Goal: Task Accomplishment & Management: Complete application form

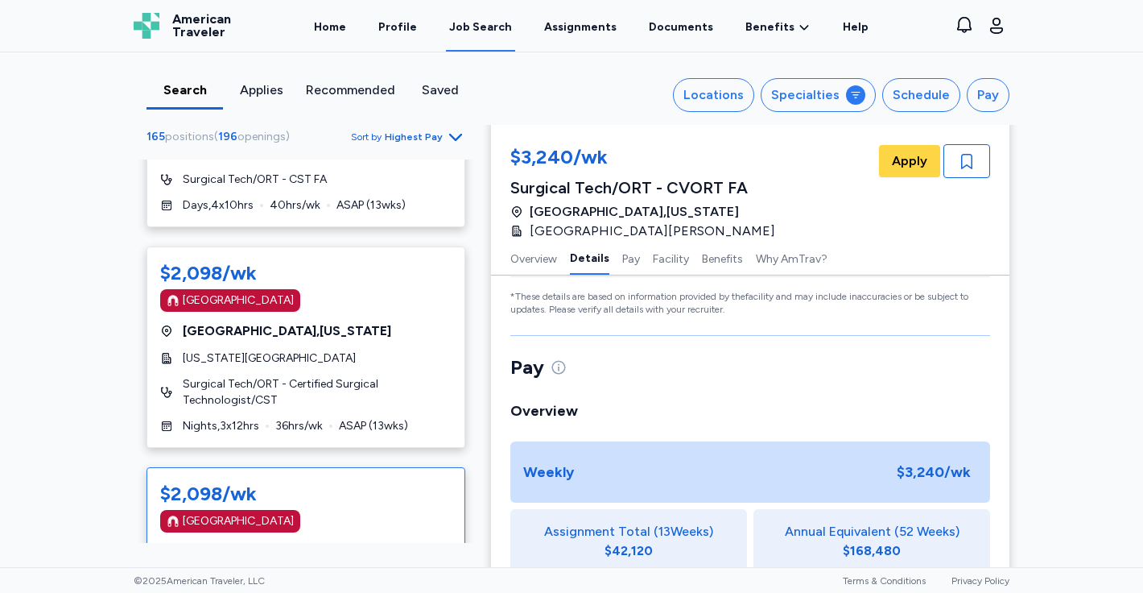
scroll to position [1010, 0]
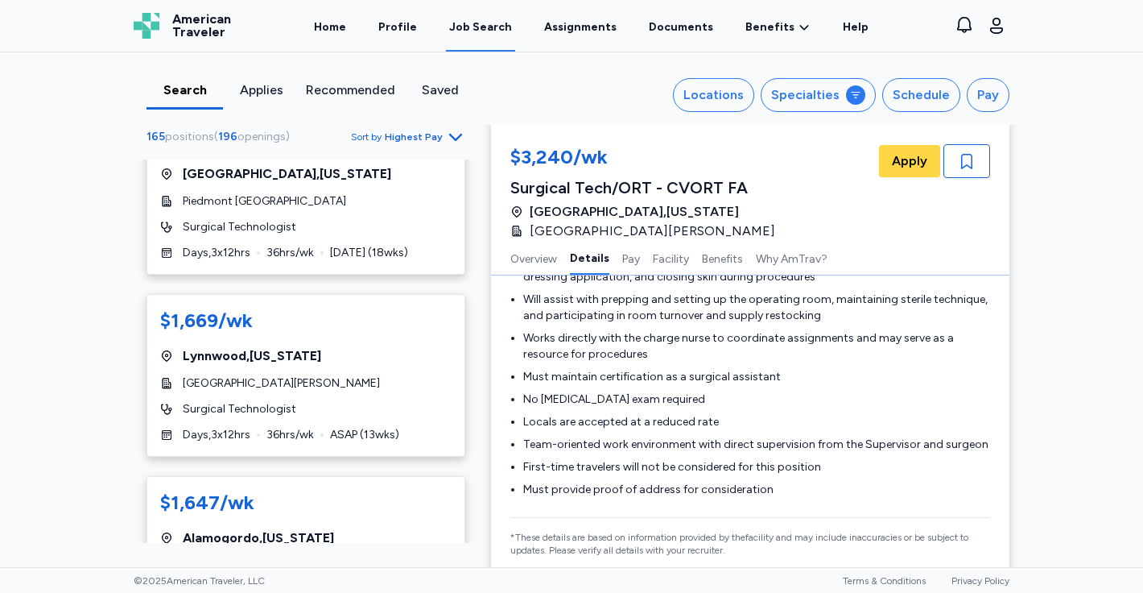
scroll to position [7991, 0]
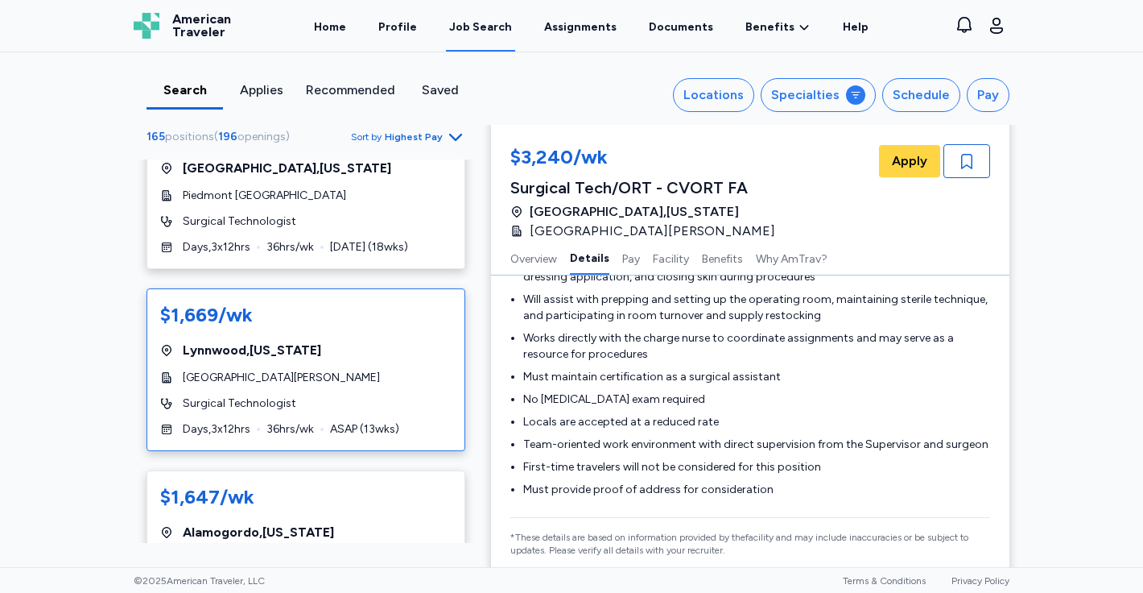
click at [319, 330] on div "$1,669/wk Lynnwood , California St. Francis Medical Center Surgical Technologis…" at bounding box center [306, 369] width 319 height 163
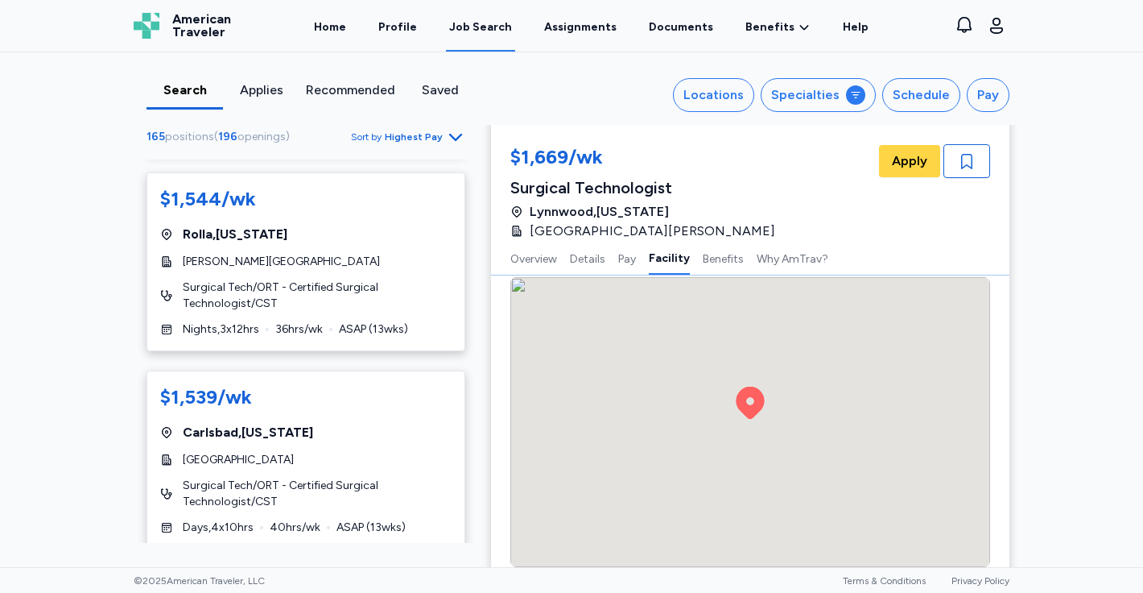
scroll to position [1728, 0]
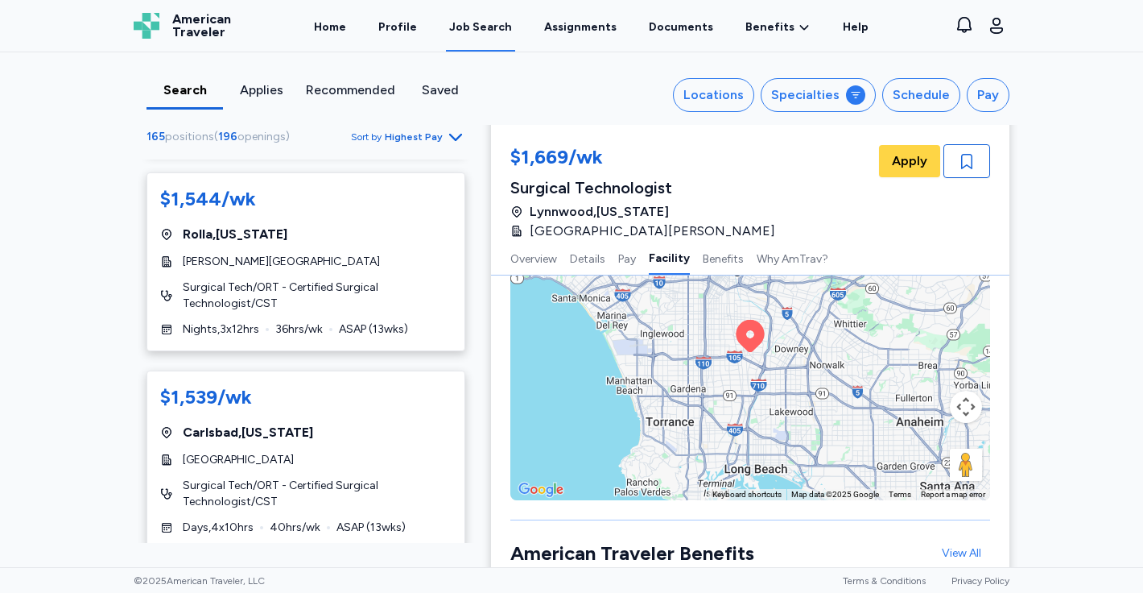
click at [456, 568] on icon "Go to next 50 jobs" at bounding box center [455, 577] width 19 height 19
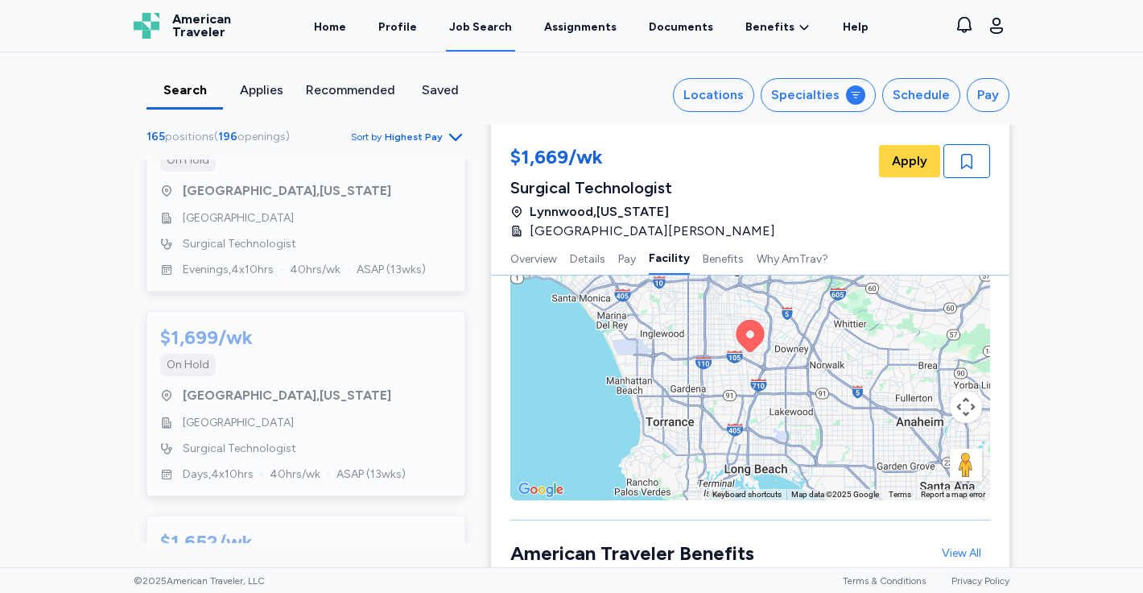
scroll to position [10244, 0]
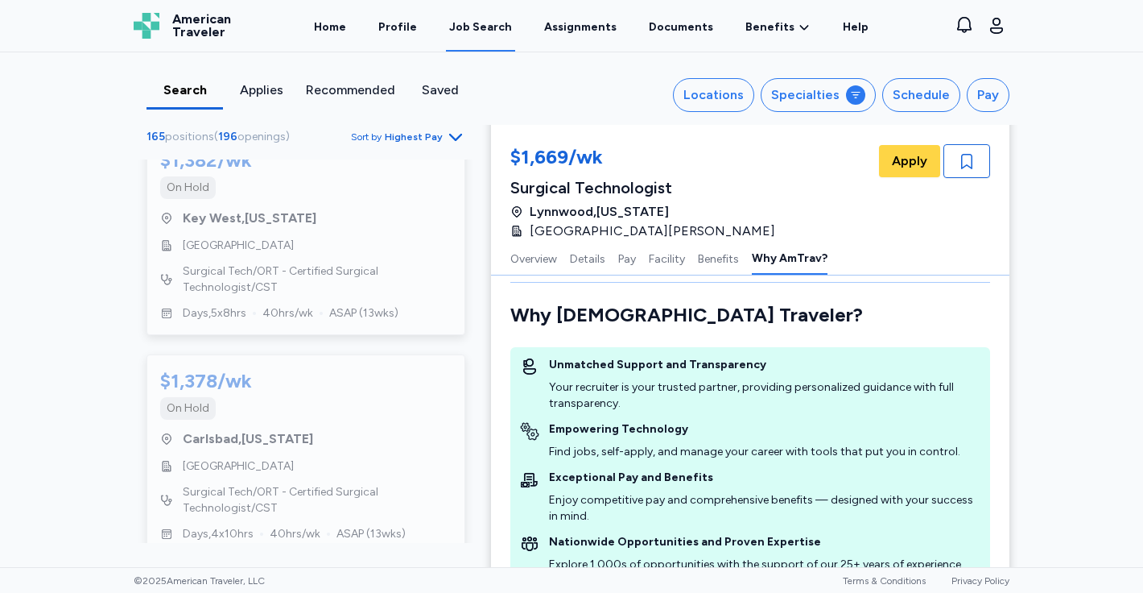
scroll to position [2248, 0]
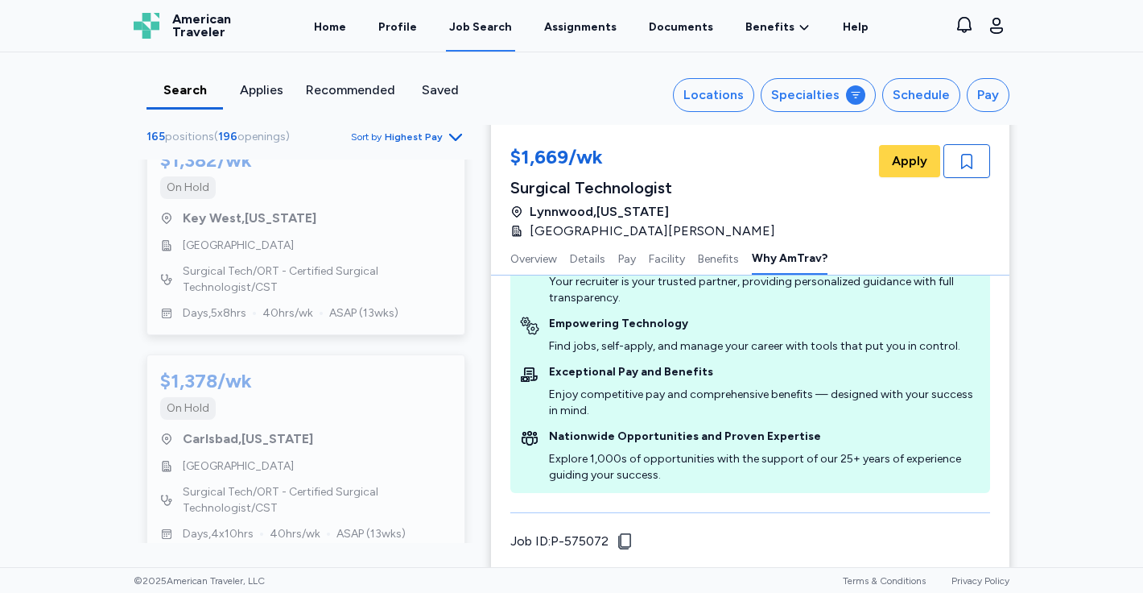
click at [158, 575] on icon "Go to previous 50 jobs" at bounding box center [156, 584] width 19 height 19
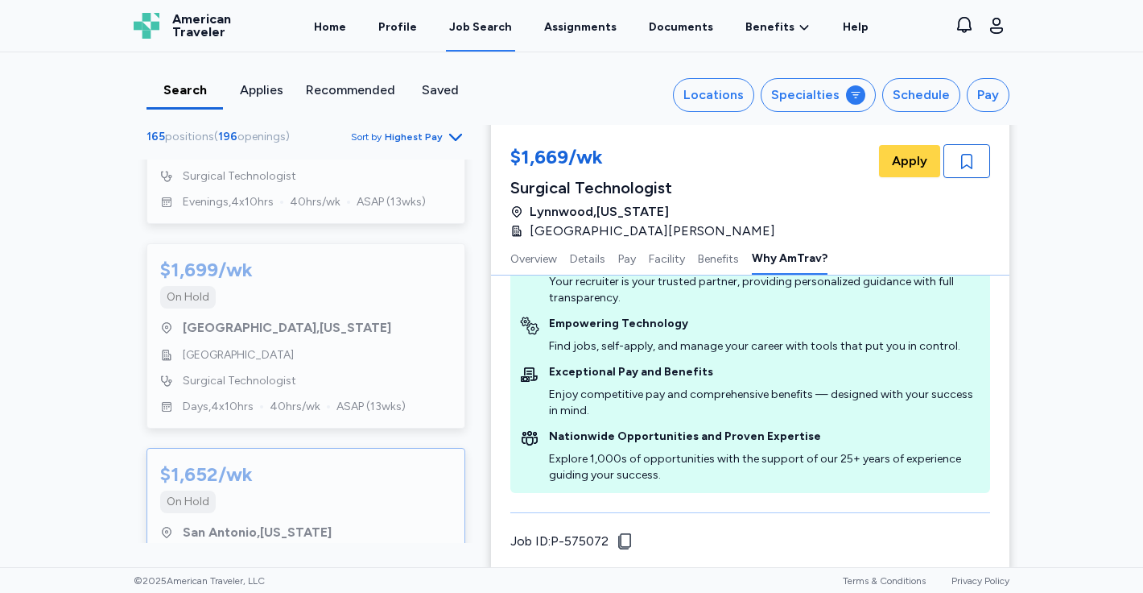
scroll to position [10244, 0]
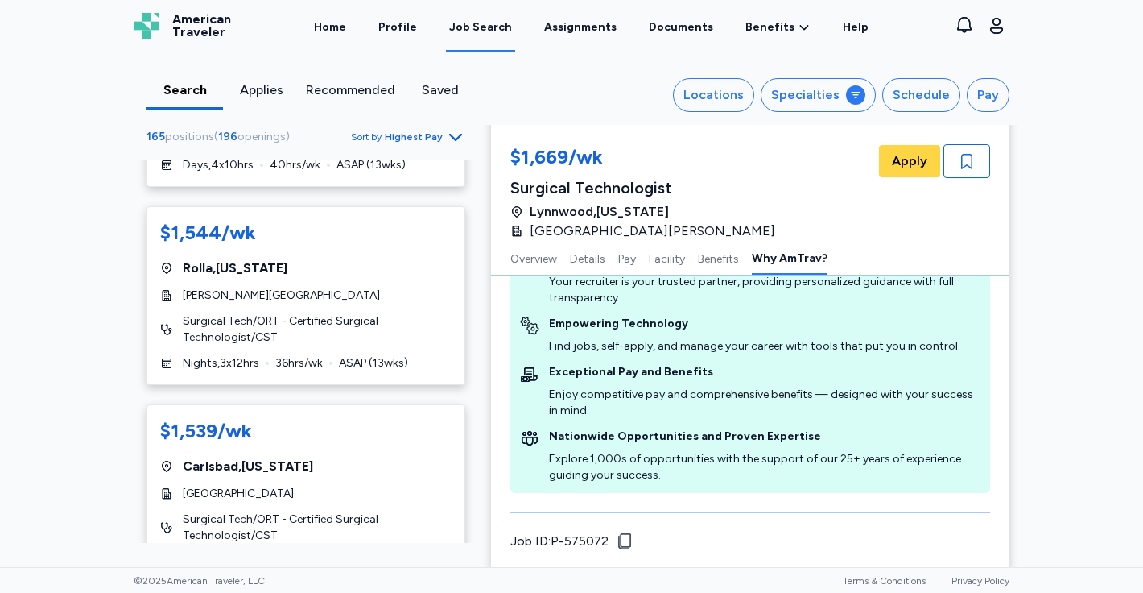
scroll to position [9477, 0]
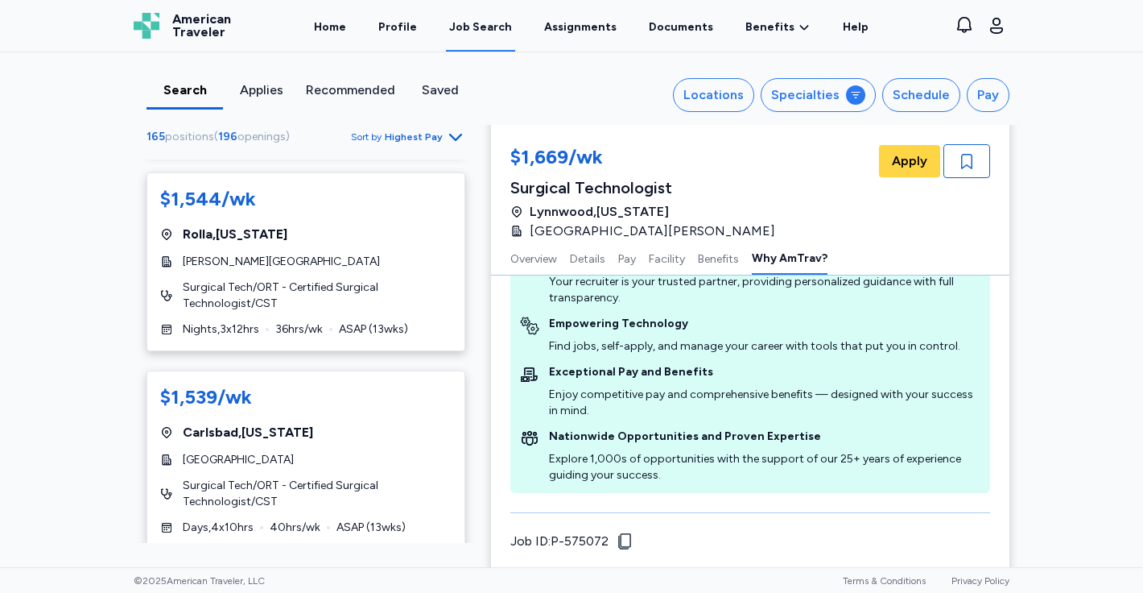
click at [156, 568] on icon "Go to previous 50 jobs" at bounding box center [156, 577] width 19 height 19
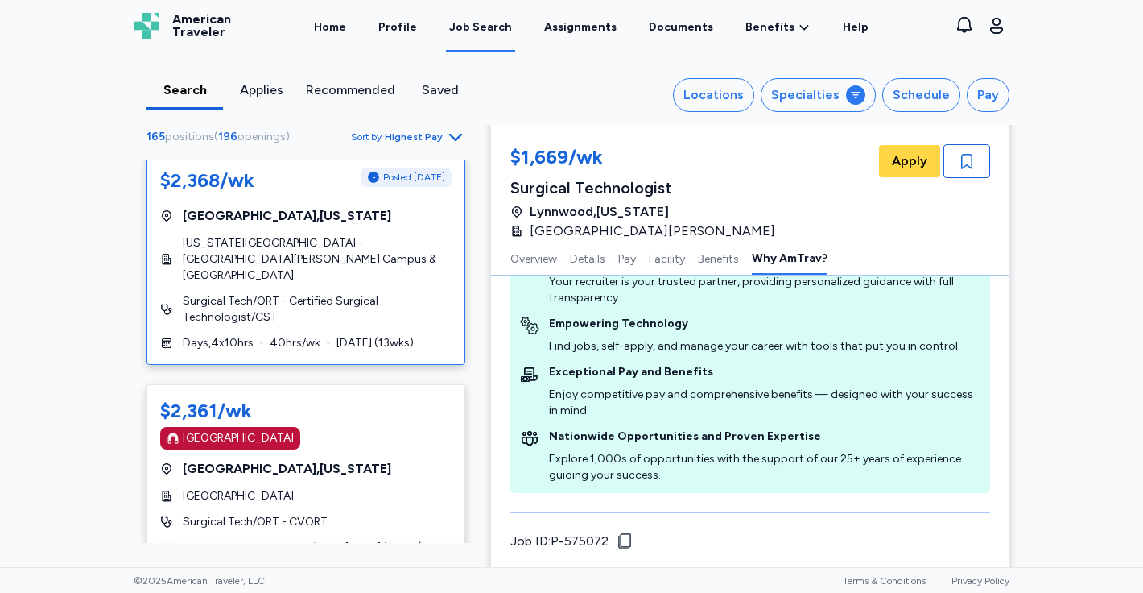
scroll to position [3537, 0]
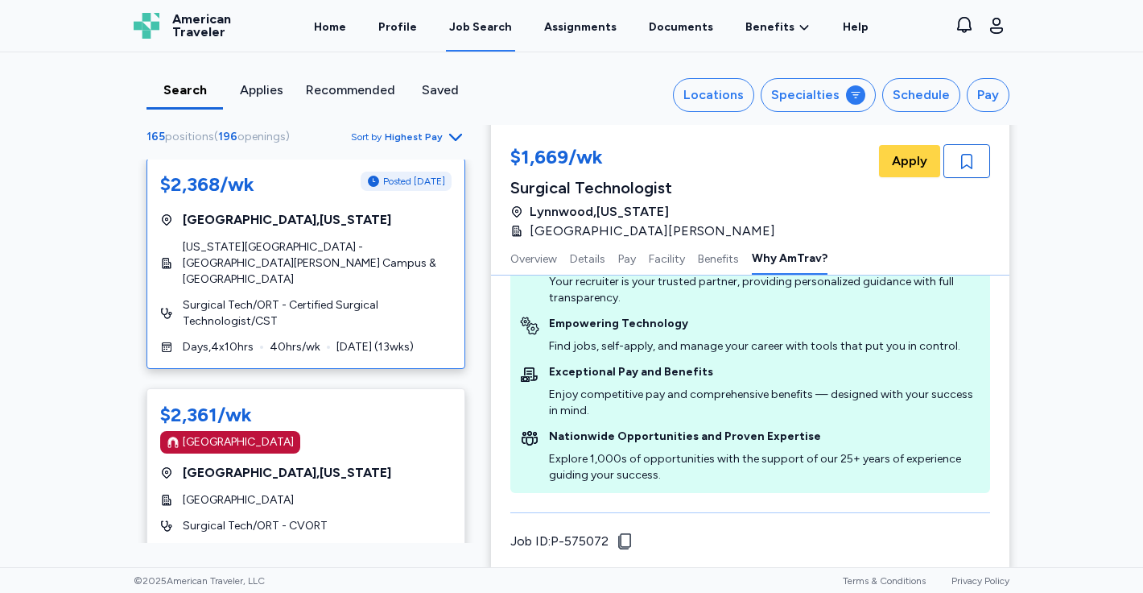
click at [318, 297] on span "Surgical Tech/ORT - Certified Surgical Technologist/CST" at bounding box center [317, 313] width 269 height 32
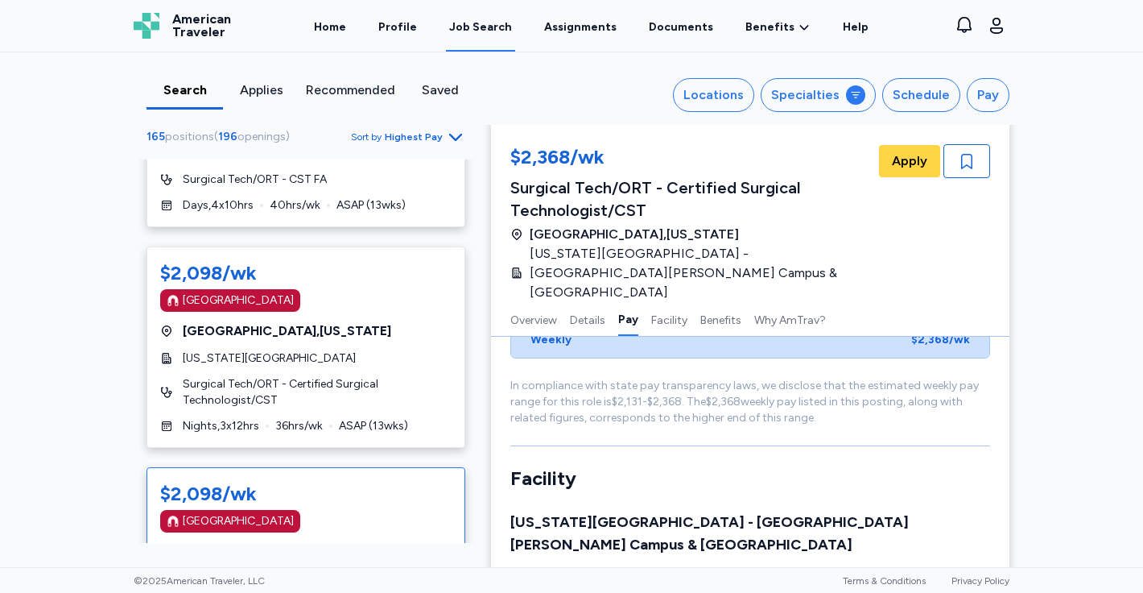
scroll to position [1493, 0]
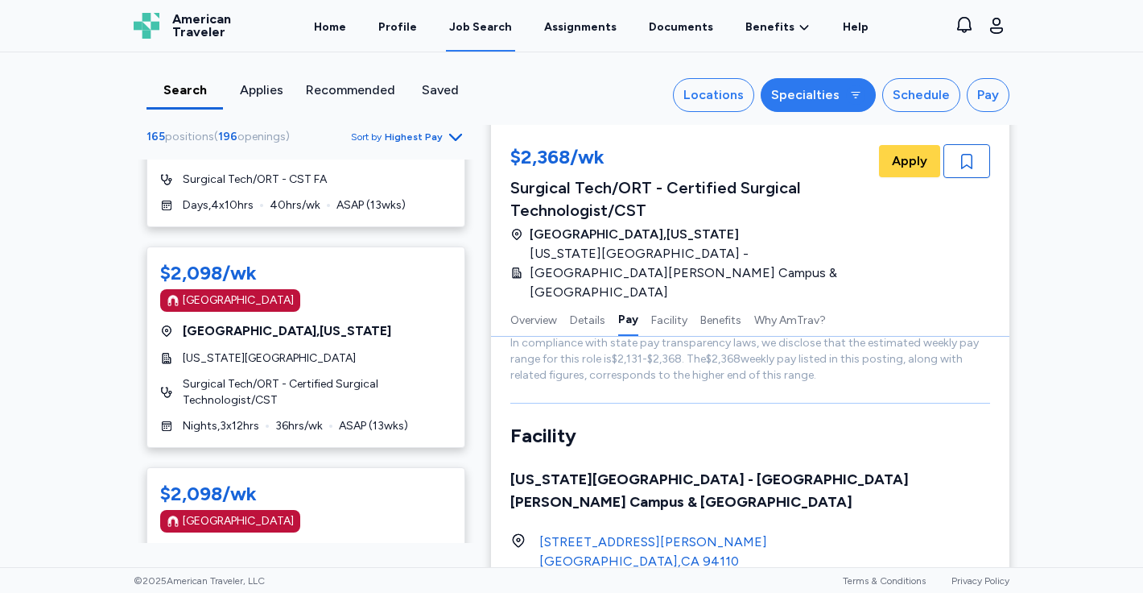
click at [807, 93] on div "Specialties" at bounding box center [805, 94] width 68 height 19
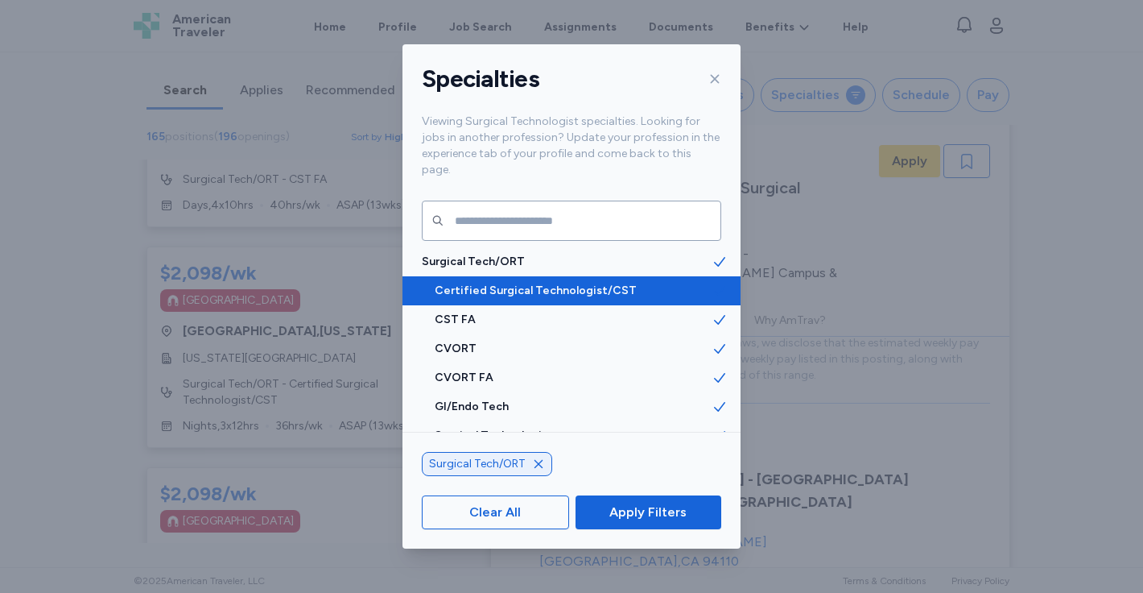
click at [622, 276] on div "Certified Surgical Technologist/CST" at bounding box center [572, 290] width 338 height 29
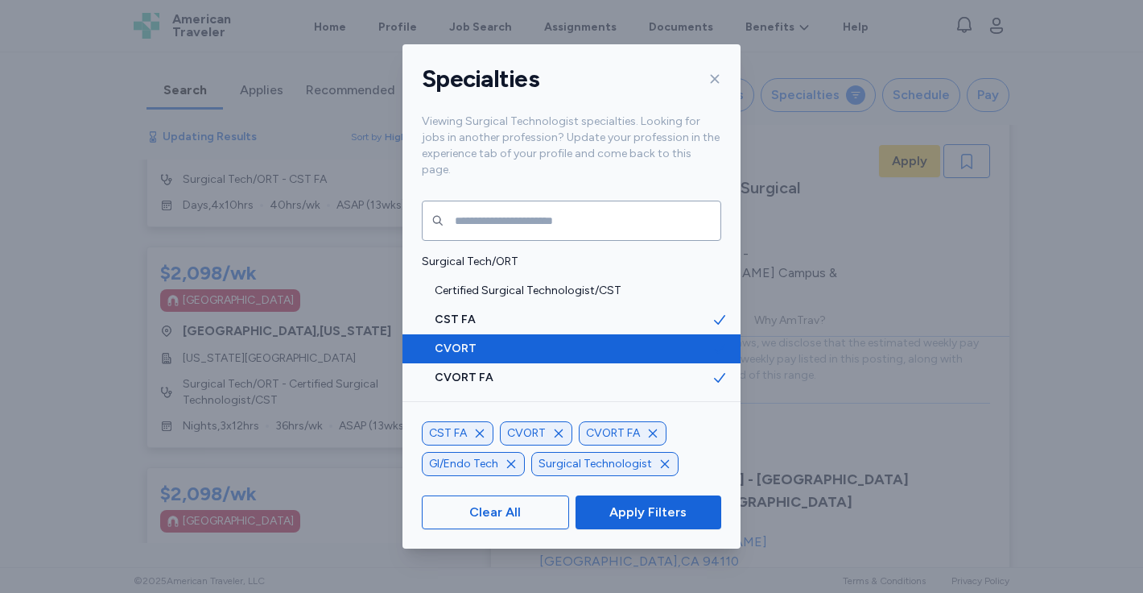
scroll to position [9100, 0]
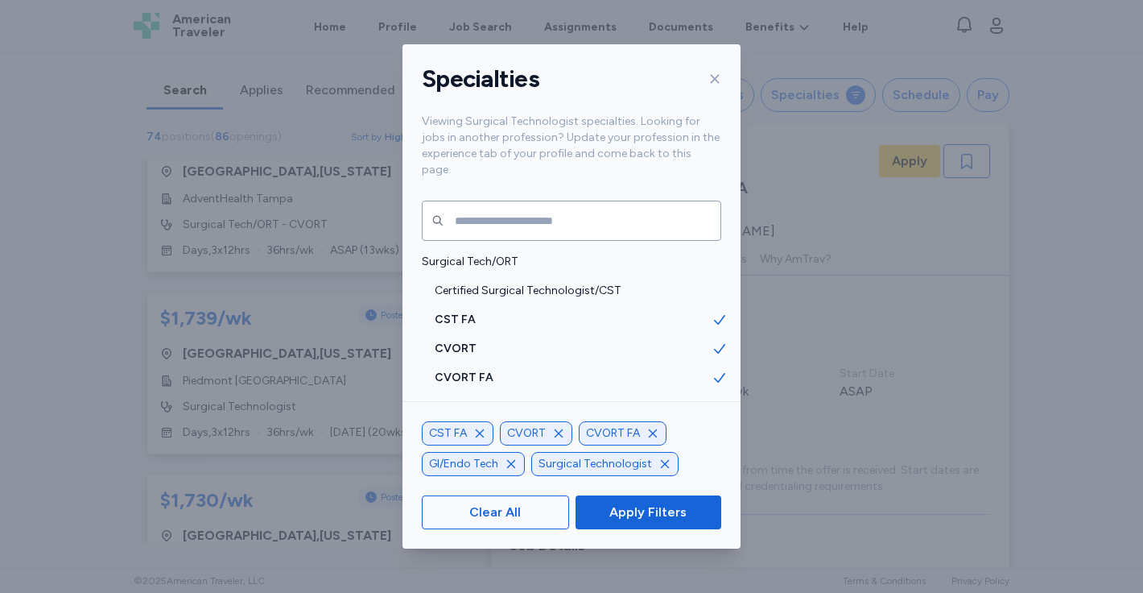
click at [485, 436] on icon "button" at bounding box center [479, 433] width 13 height 13
click at [482, 433] on icon "button" at bounding box center [480, 433] width 13 height 13
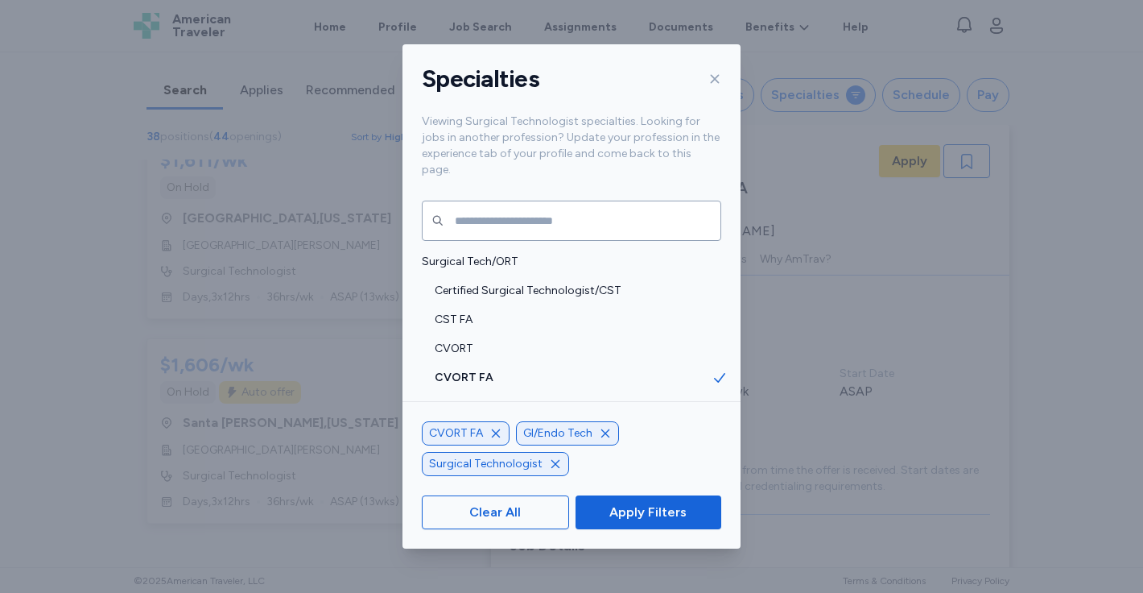
scroll to position [6952, 0]
click at [495, 433] on icon "button" at bounding box center [496, 433] width 8 height 8
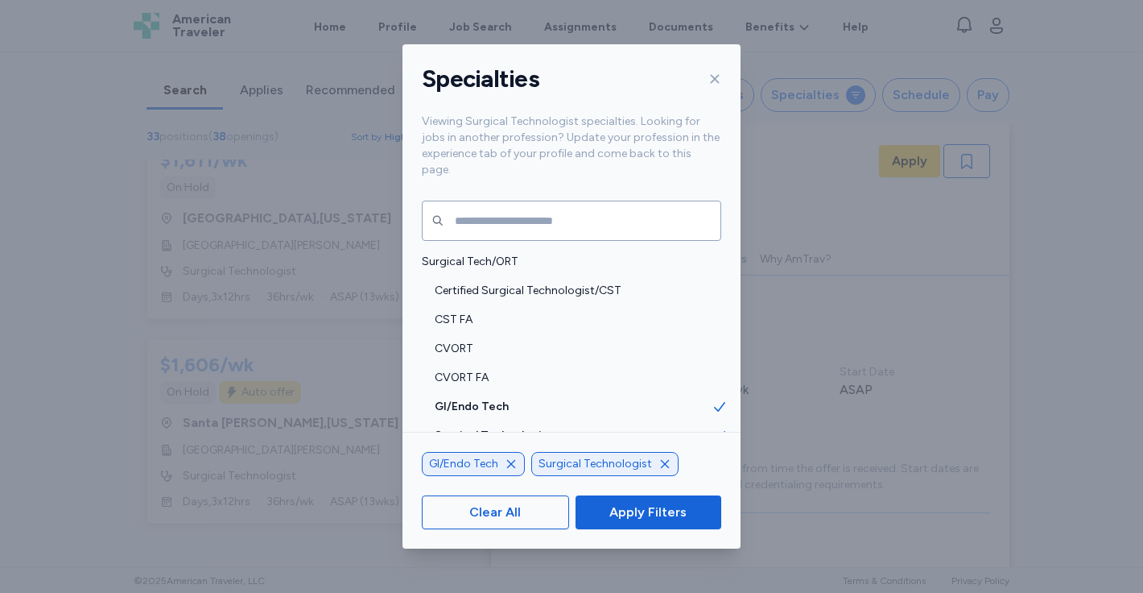
scroll to position [6043, 0]
click at [513, 463] on icon "button" at bounding box center [511, 463] width 13 height 13
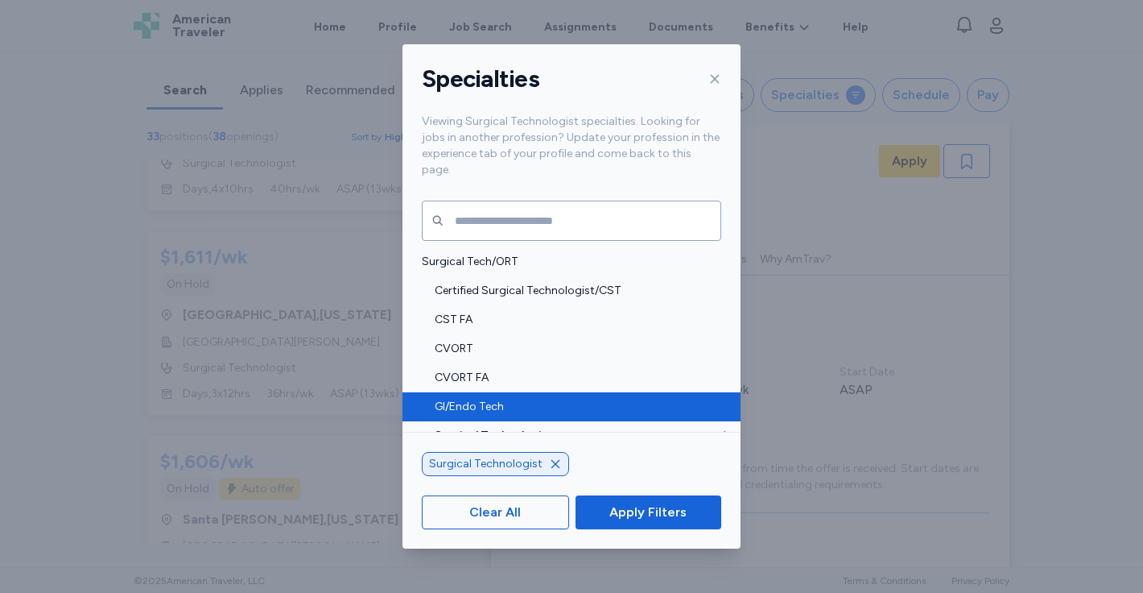
scroll to position [2, 0]
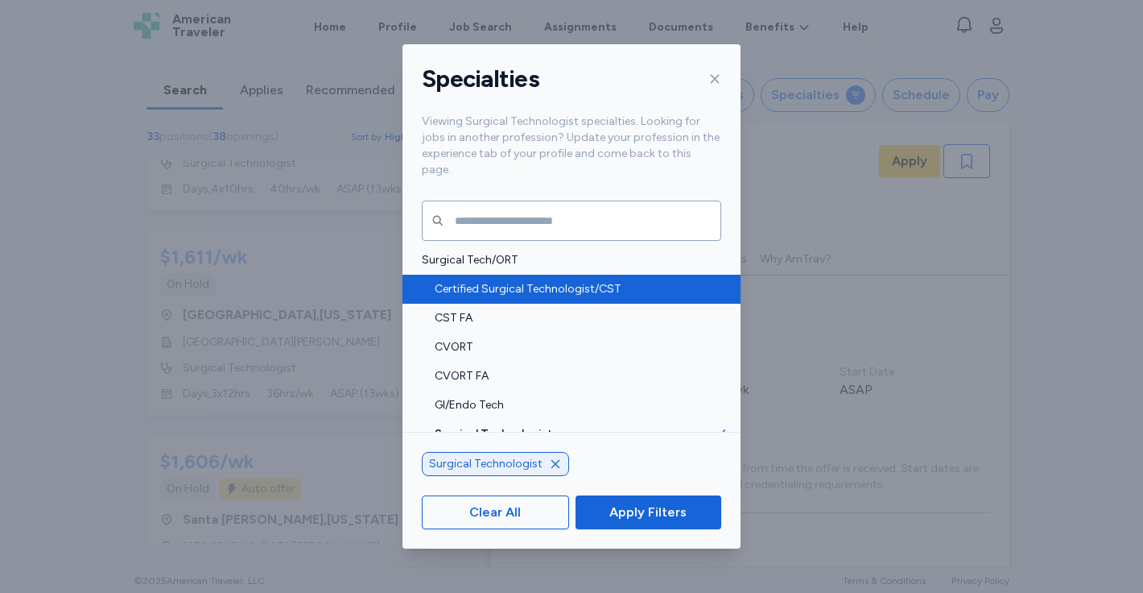
click at [571, 281] on span "Certified Surgical Technologist/CST" at bounding box center [573, 289] width 277 height 16
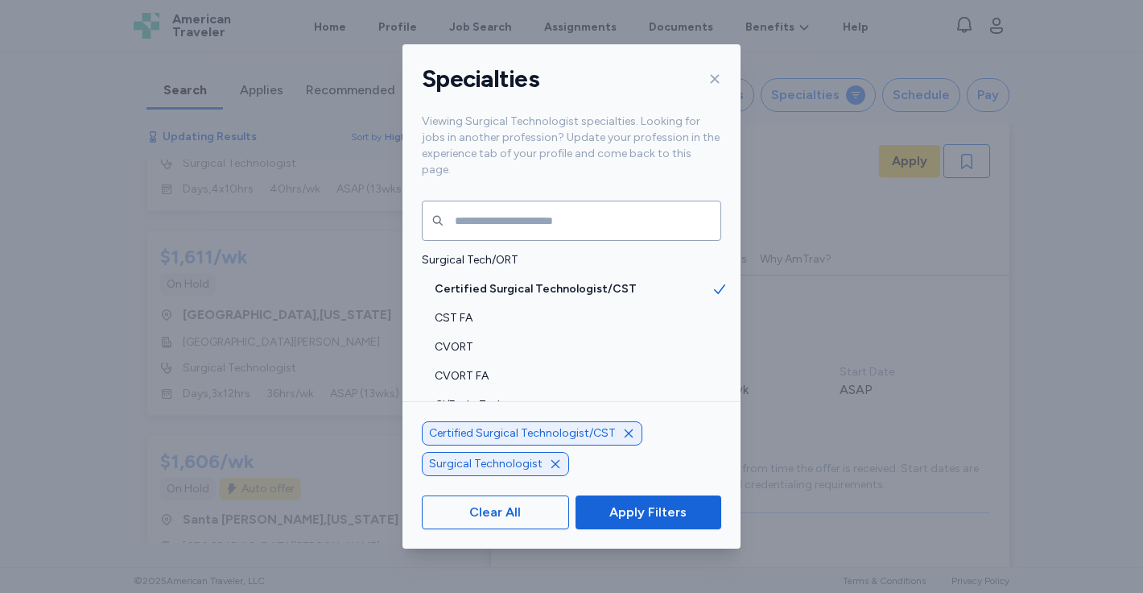
scroll to position [9458, 0]
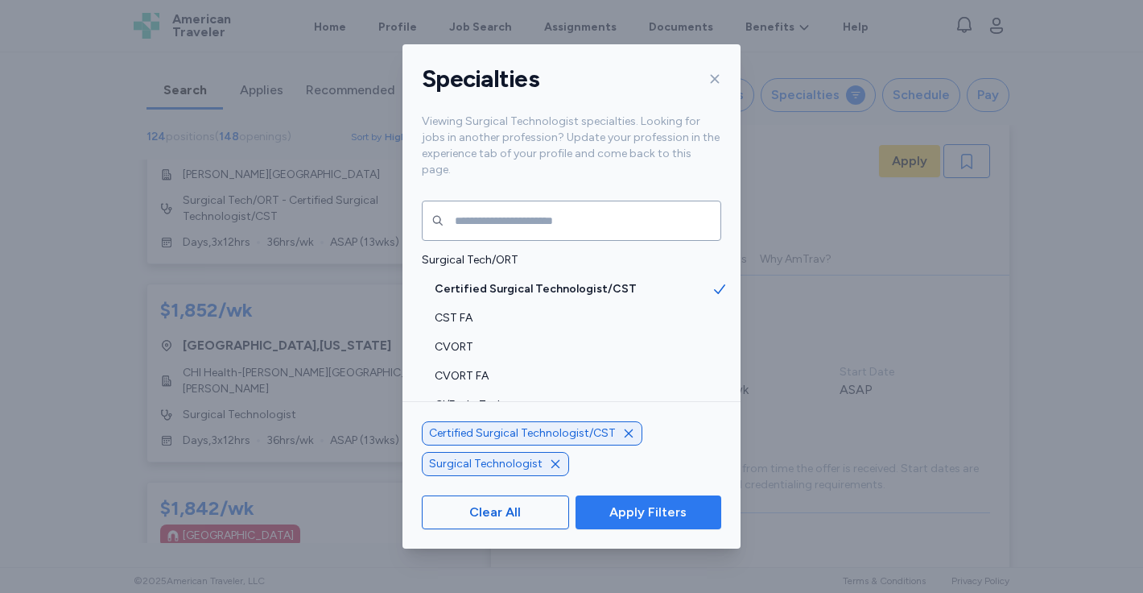
click at [618, 515] on span "Apply Filters" at bounding box center [647, 511] width 77 height 19
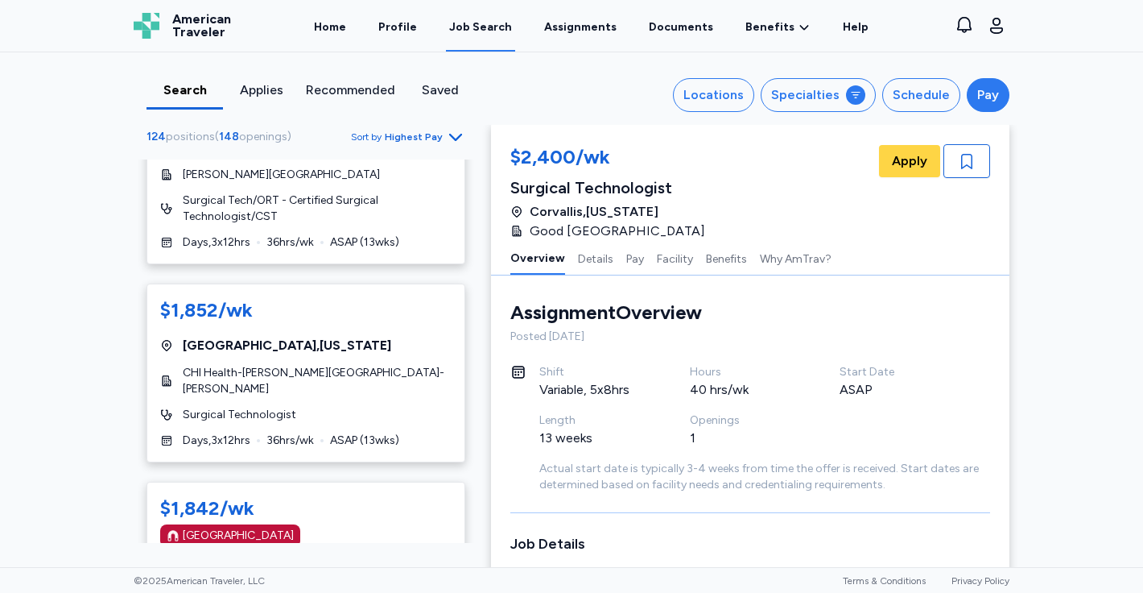
click at [979, 97] on div "Pay" at bounding box center [988, 94] width 22 height 19
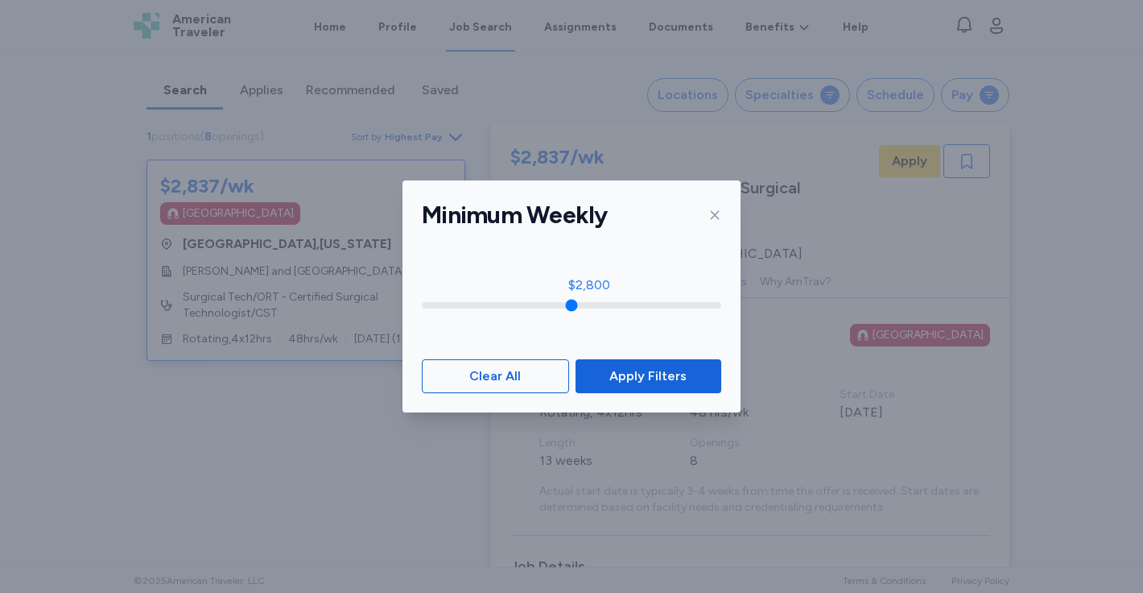
scroll to position [24, 0]
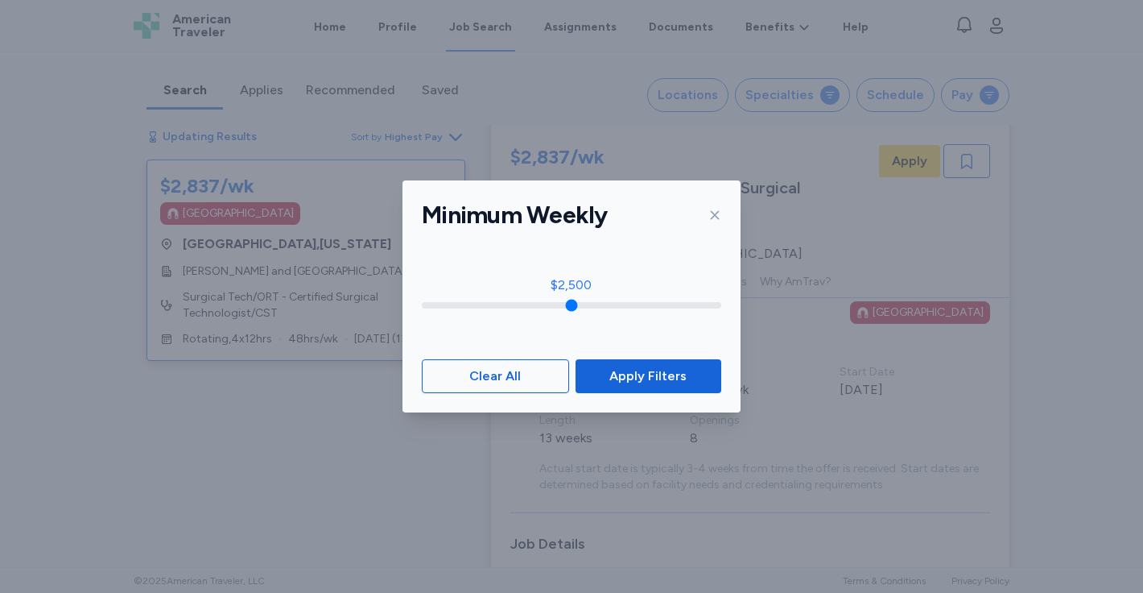
drag, startPoint x: 428, startPoint y: 304, endPoint x: 572, endPoint y: 306, distance: 144.1
type input "****"
click at [572, 306] on input "range" at bounding box center [571, 305] width 299 height 6
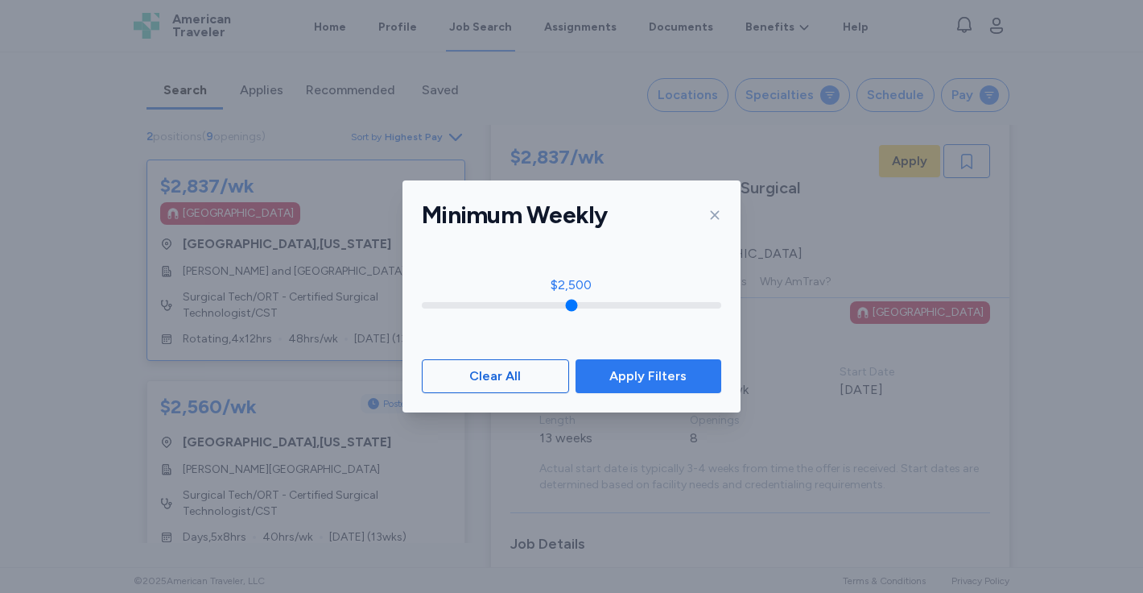
click at [622, 382] on span "Apply Filters" at bounding box center [647, 375] width 77 height 19
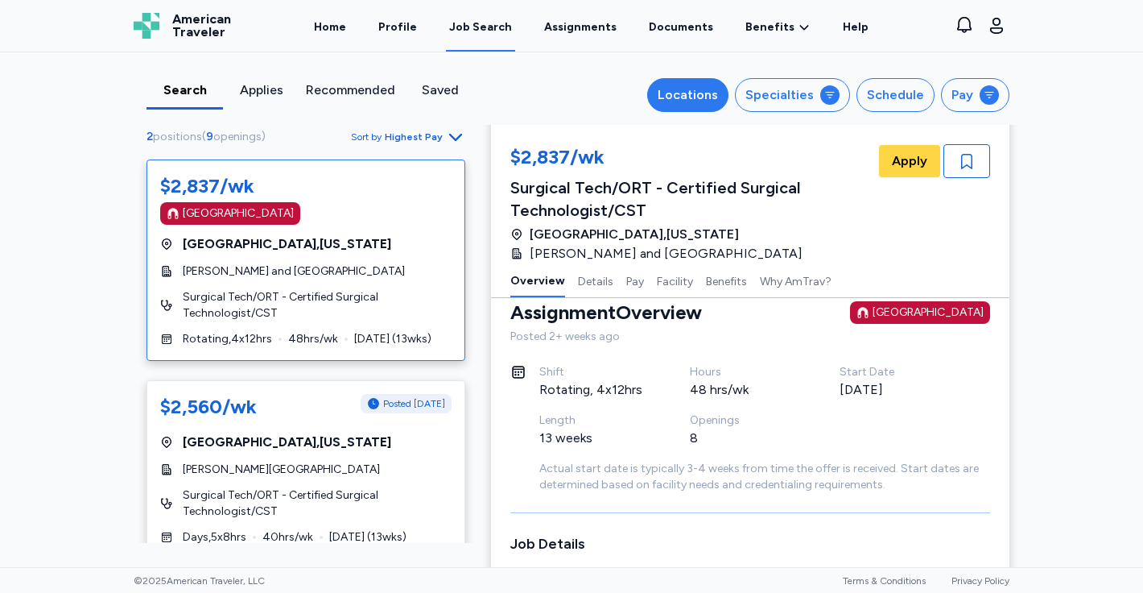
click at [704, 105] on button "Locations" at bounding box center [687, 95] width 81 height 34
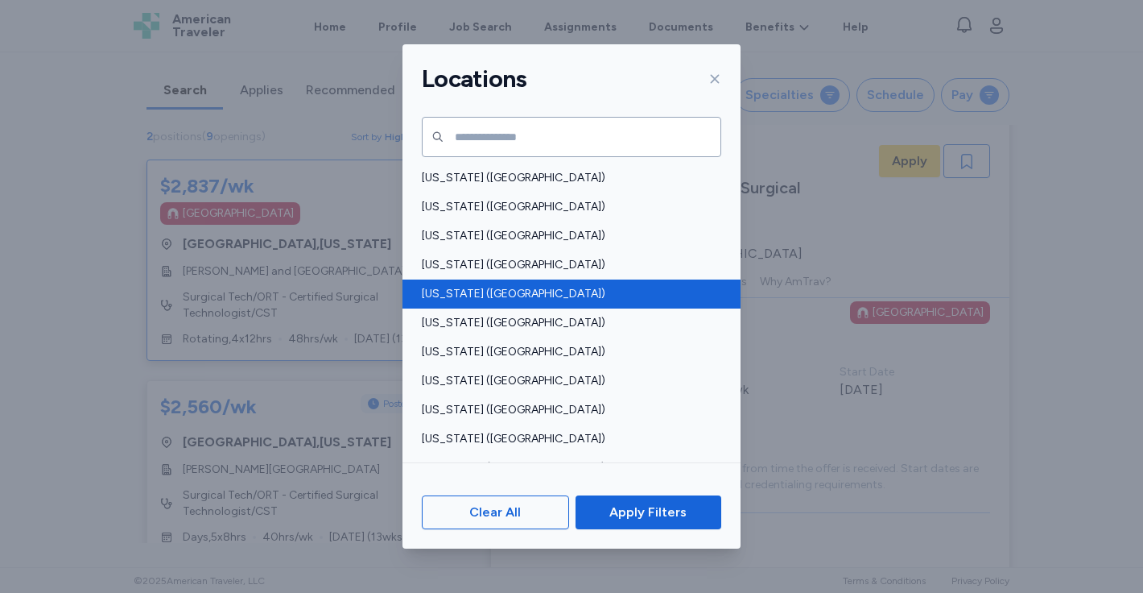
click at [550, 293] on span "California (CA)" at bounding box center [567, 294] width 290 height 16
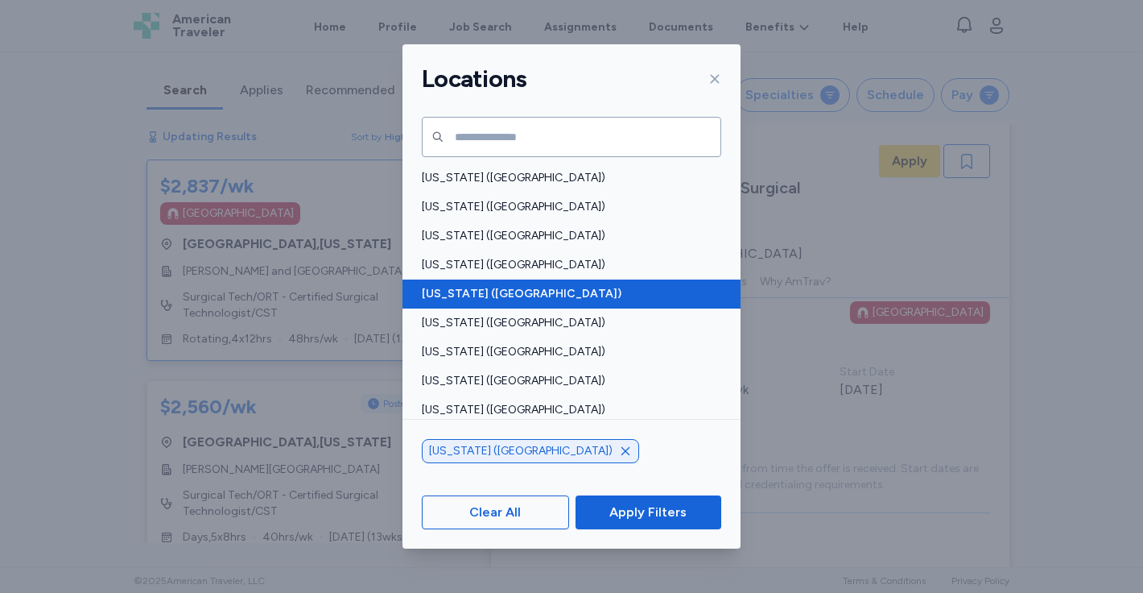
click at [550, 295] on span "California (CA)" at bounding box center [567, 294] width 290 height 16
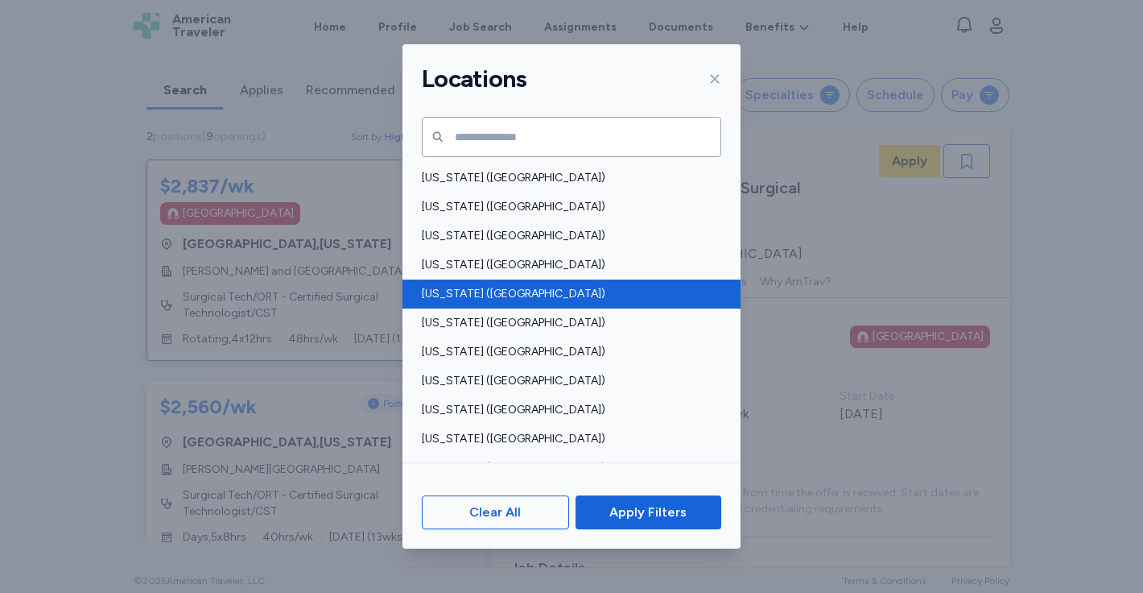
click at [471, 291] on span "California (CA)" at bounding box center [567, 294] width 290 height 16
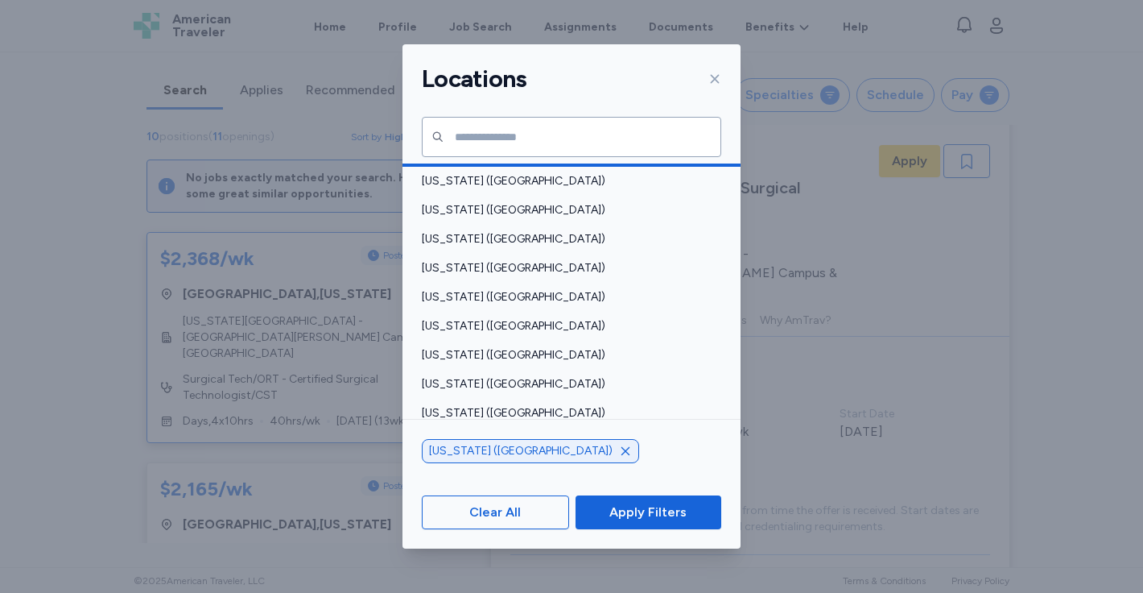
scroll to position [636, 0]
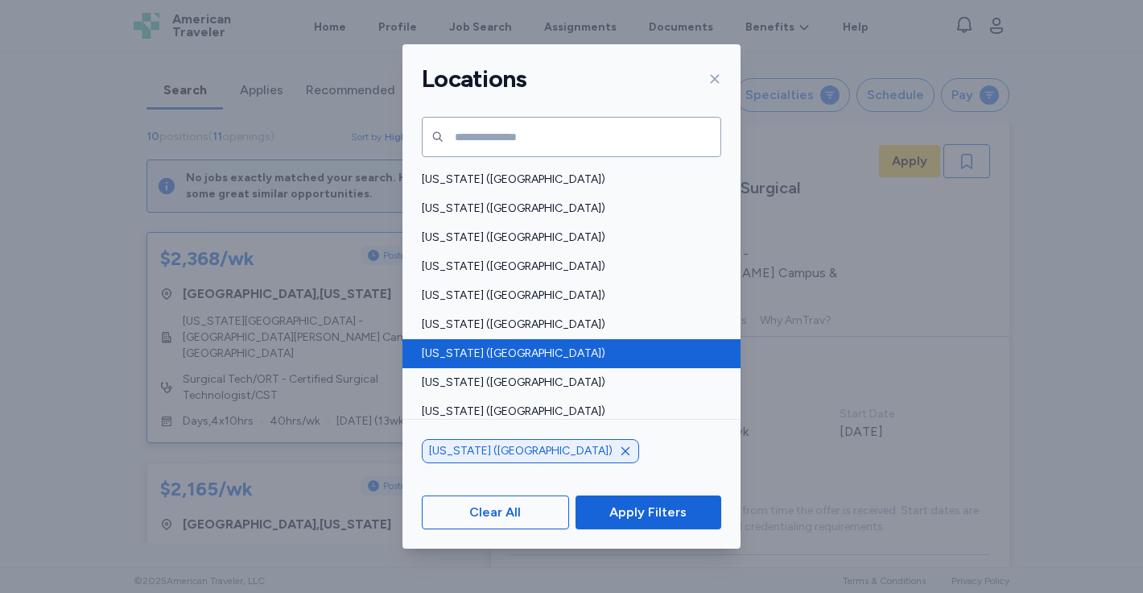
click at [554, 343] on div "Nevada (NV)" at bounding box center [572, 353] width 338 height 29
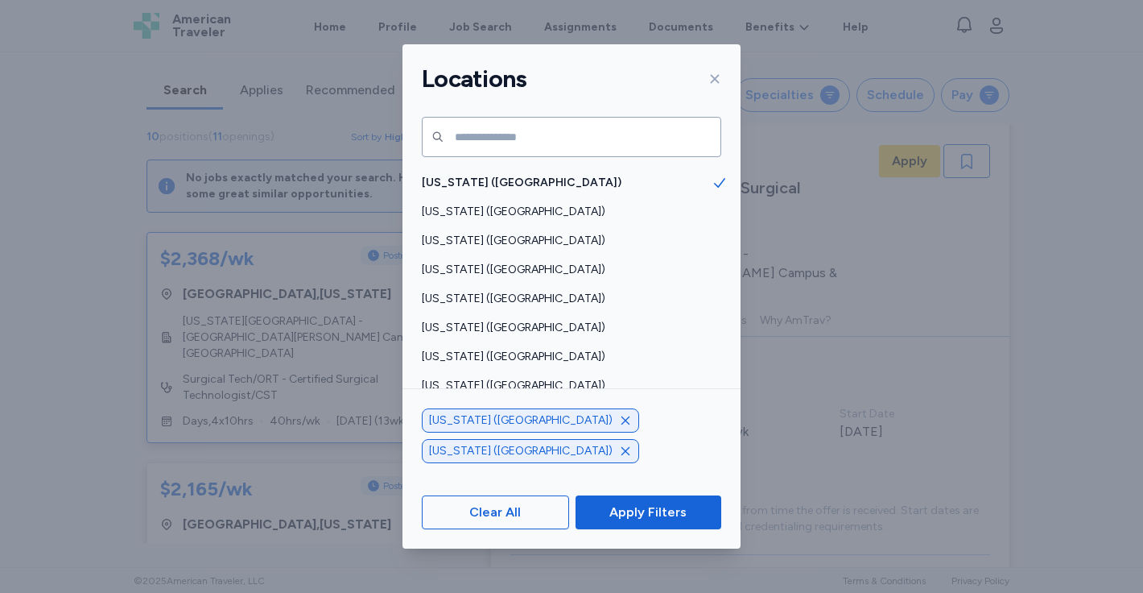
scroll to position [801, 0]
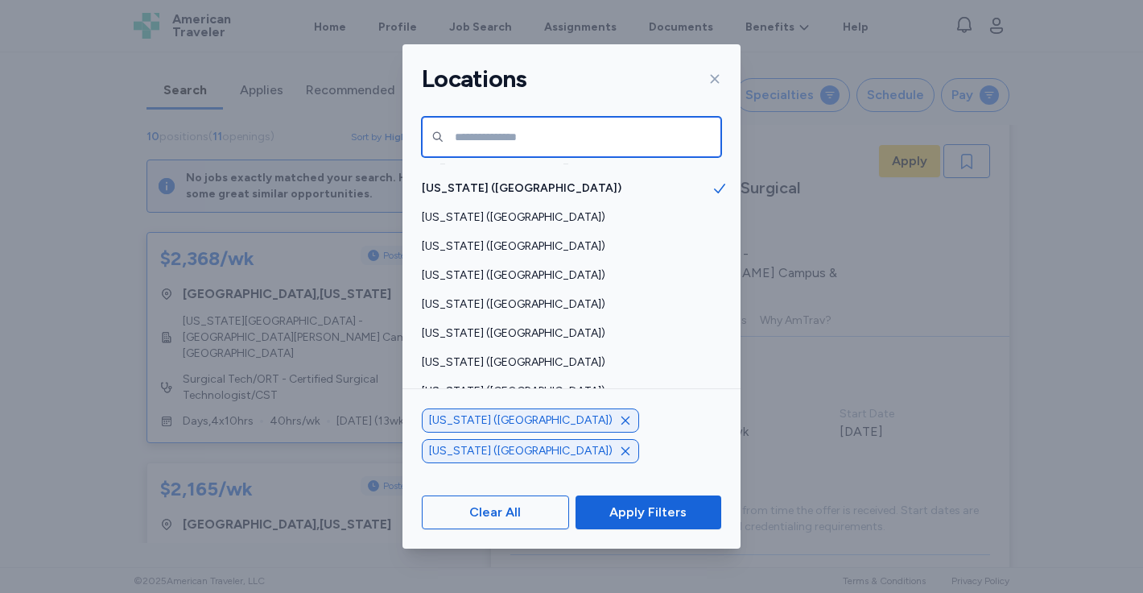
click at [578, 133] on input "text" at bounding box center [571, 137] width 299 height 40
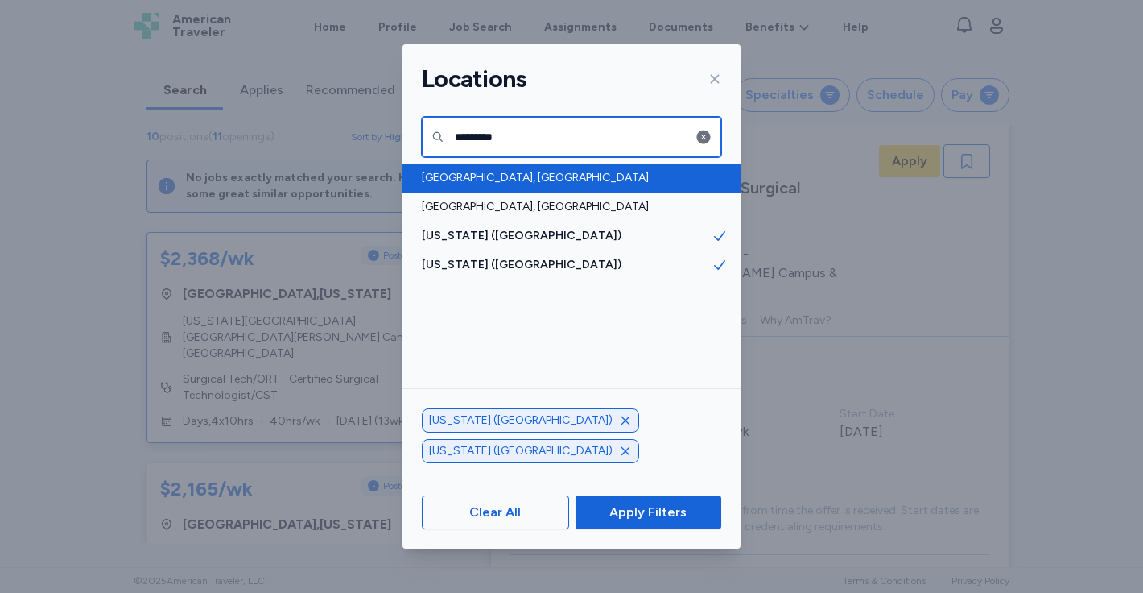
type input "*********"
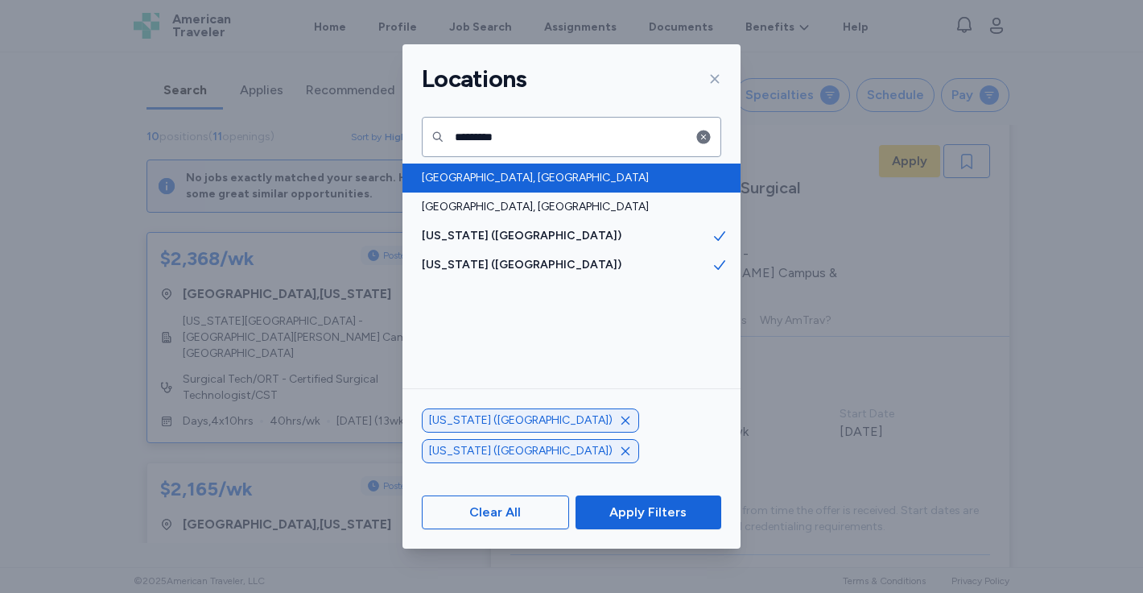
click at [540, 176] on span "San Diego, CA" at bounding box center [567, 178] width 290 height 16
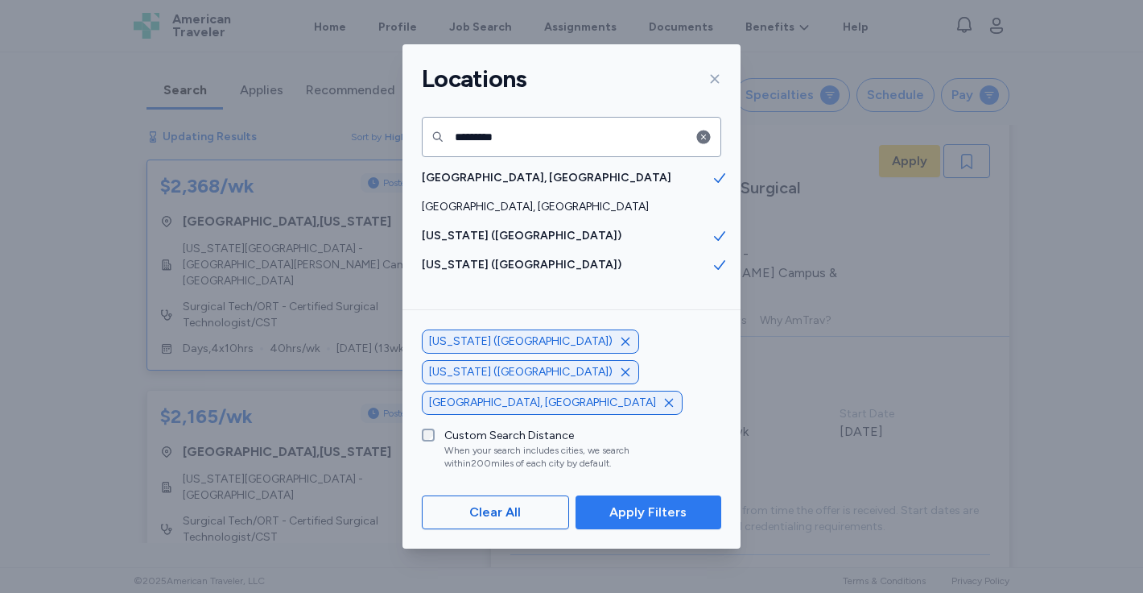
click at [642, 498] on button "Apply Filters" at bounding box center [649, 512] width 146 height 34
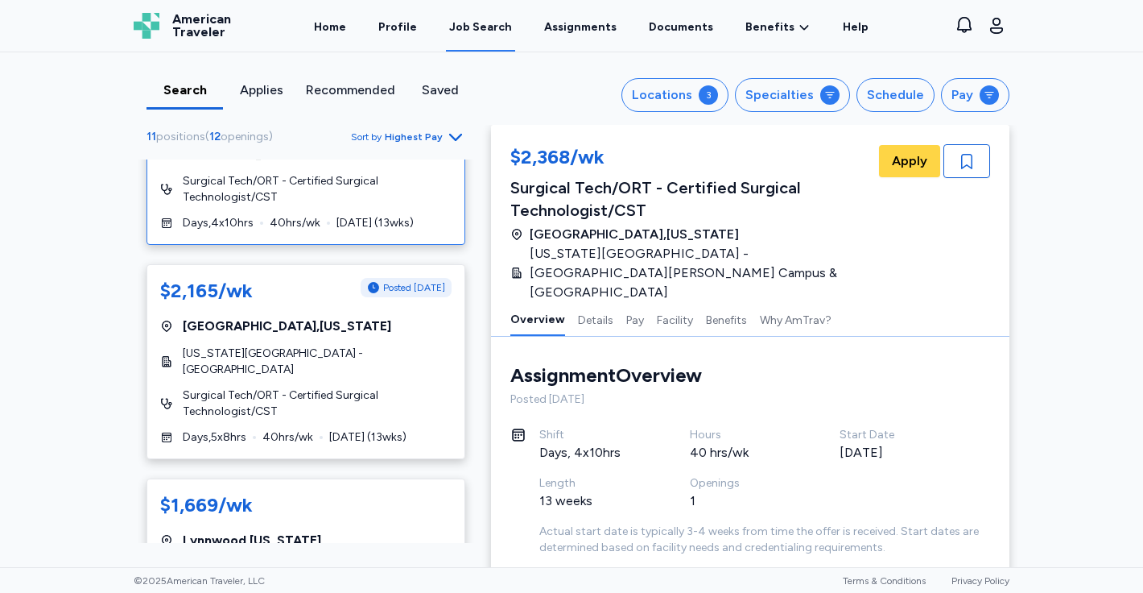
scroll to position [203, 0]
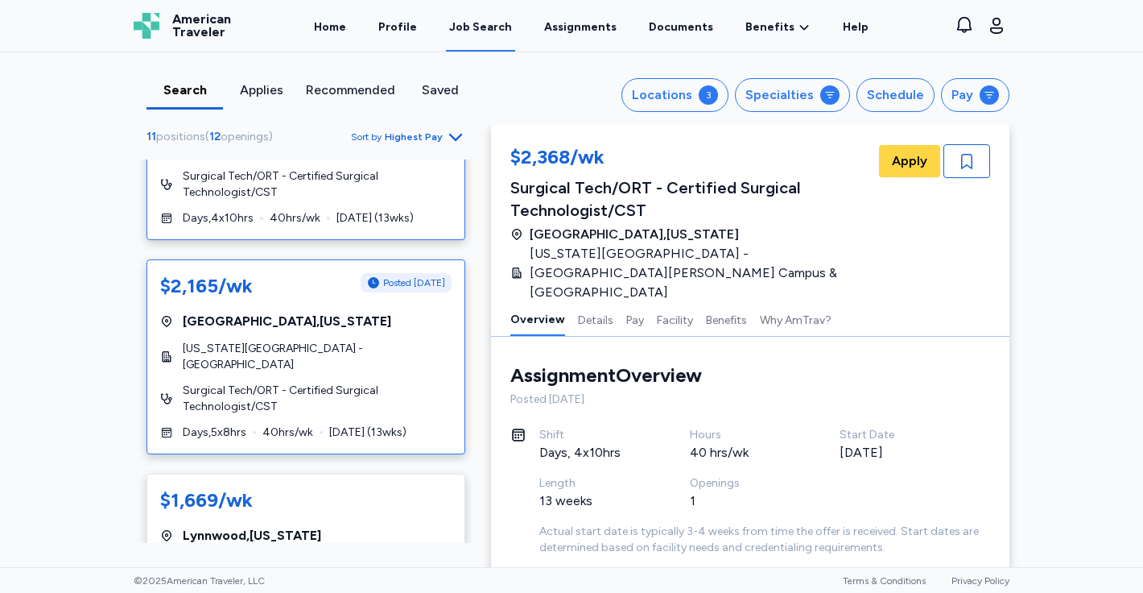
click at [399, 345] on div "$2,165/wk Posted 2 days ago San Francisco , California California Pacific Medic…" at bounding box center [306, 356] width 319 height 195
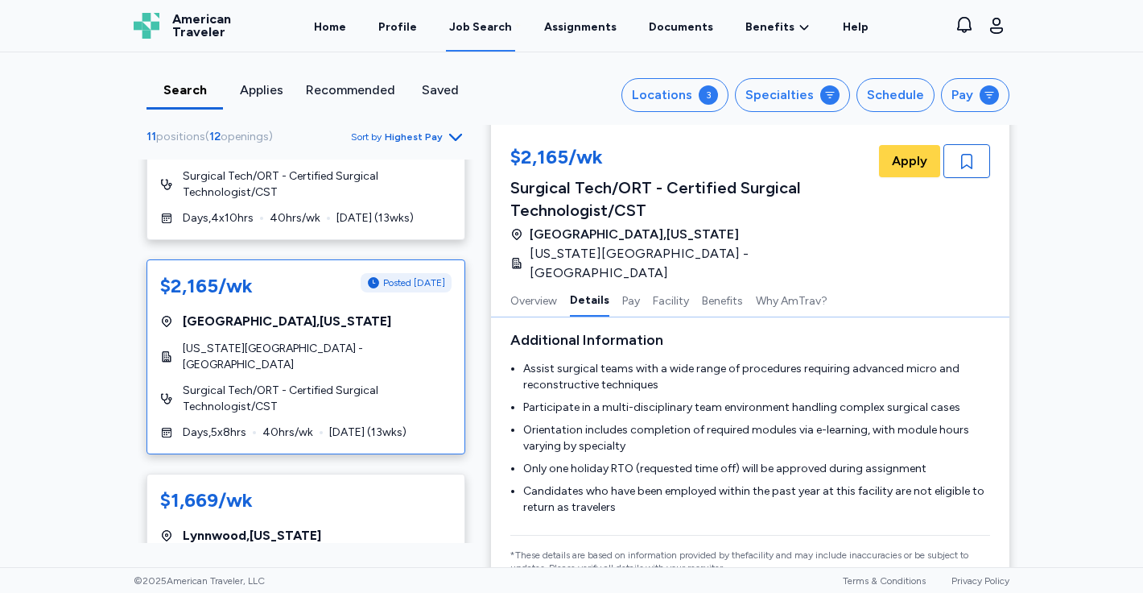
scroll to position [686, 0]
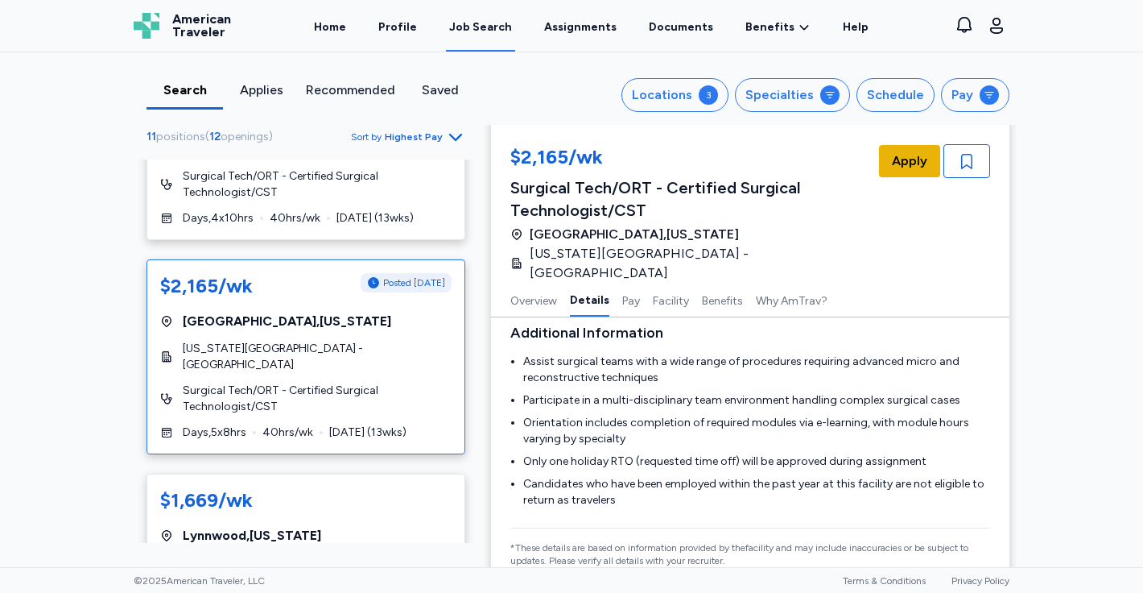
click at [908, 160] on span "Apply" at bounding box center [909, 160] width 35 height 19
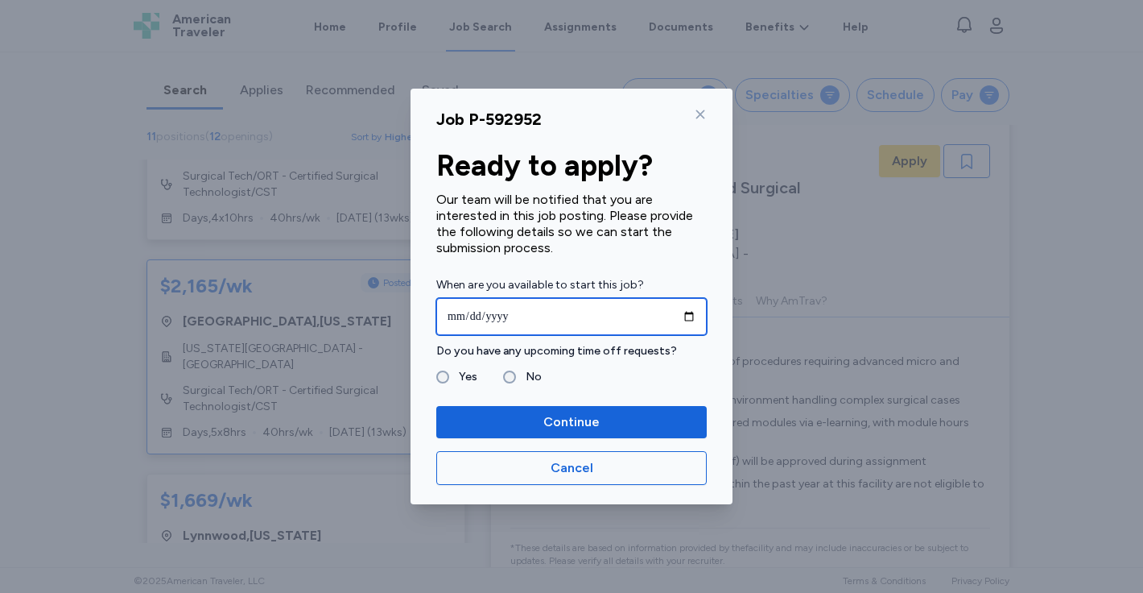
click at [463, 316] on input "date" at bounding box center [571, 316] width 270 height 37
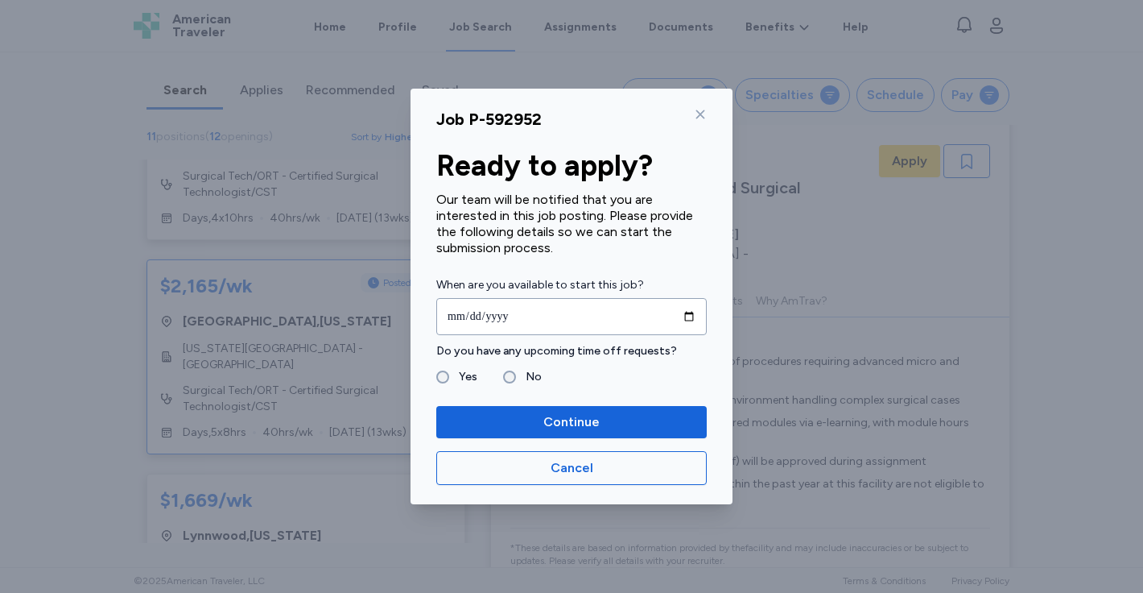
click at [696, 113] on icon at bounding box center [700, 114] width 13 height 13
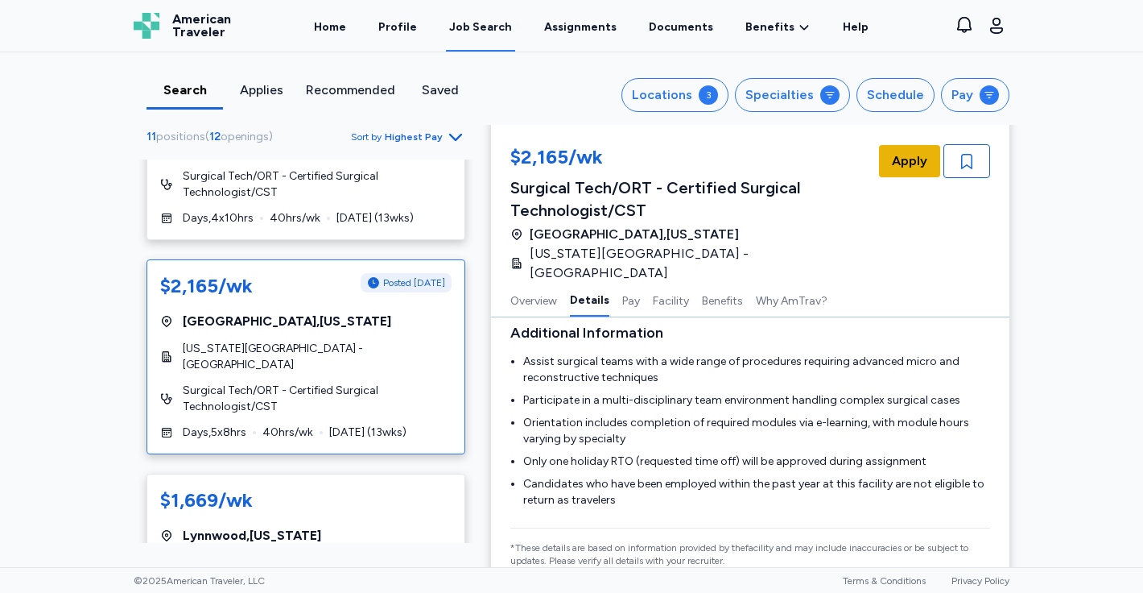
click at [895, 155] on span "Apply" at bounding box center [909, 160] width 35 height 19
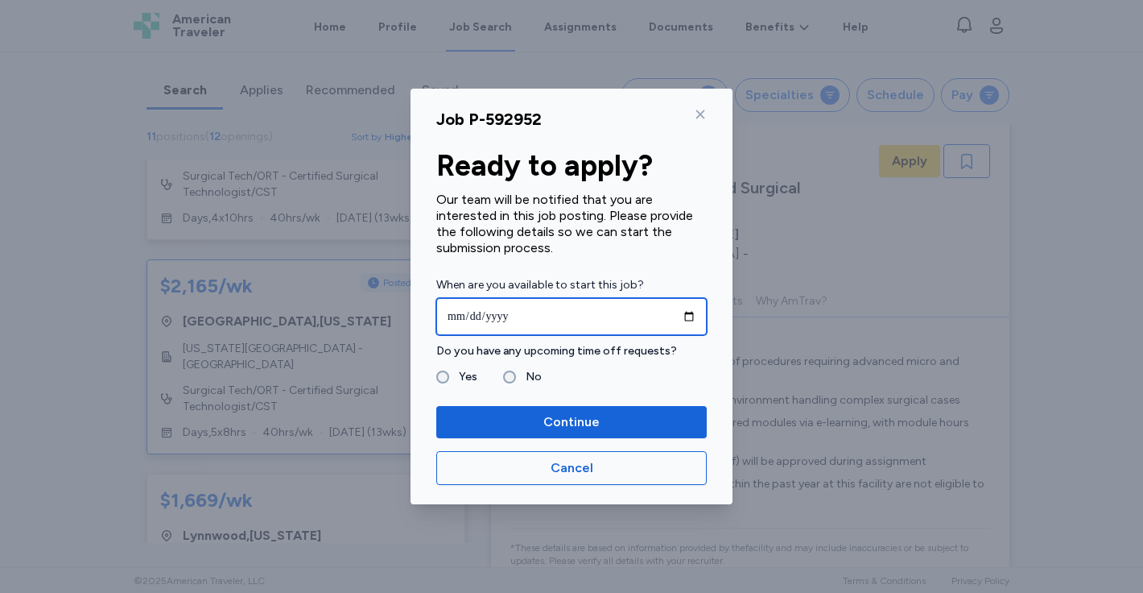
click at [464, 314] on input "date" at bounding box center [571, 316] width 270 height 37
type input "**********"
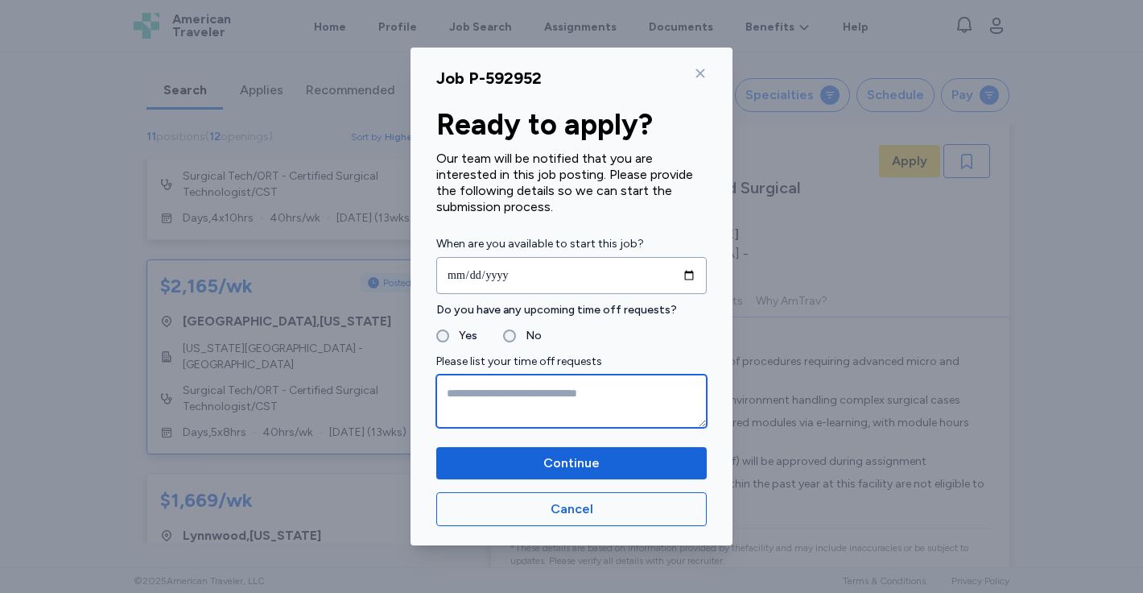
click at [524, 399] on textarea at bounding box center [571, 400] width 270 height 53
type textarea "*"
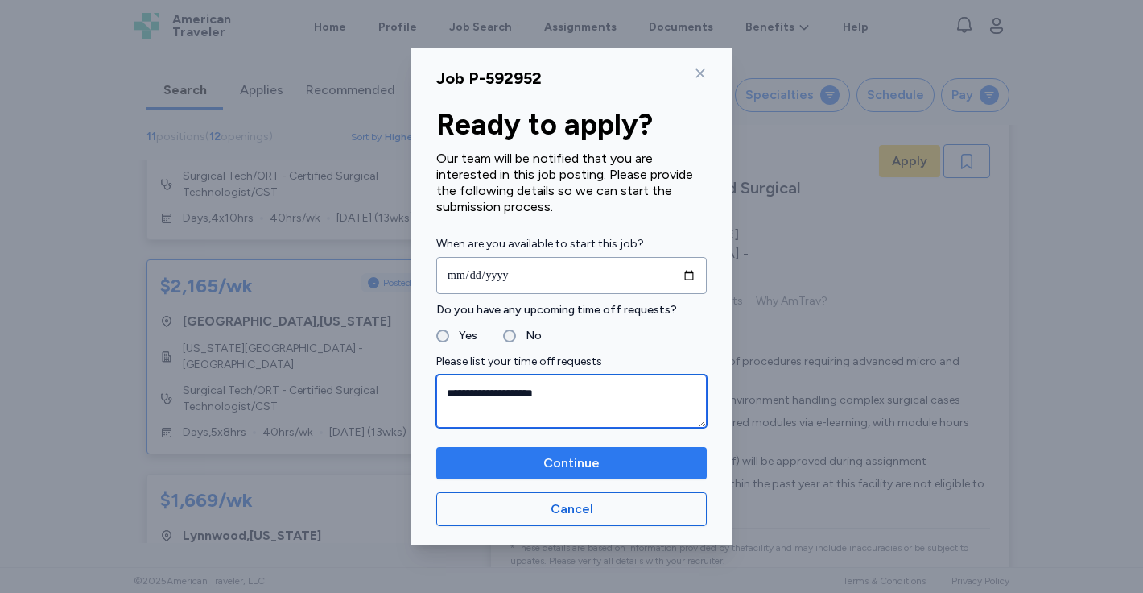
type textarea "**********"
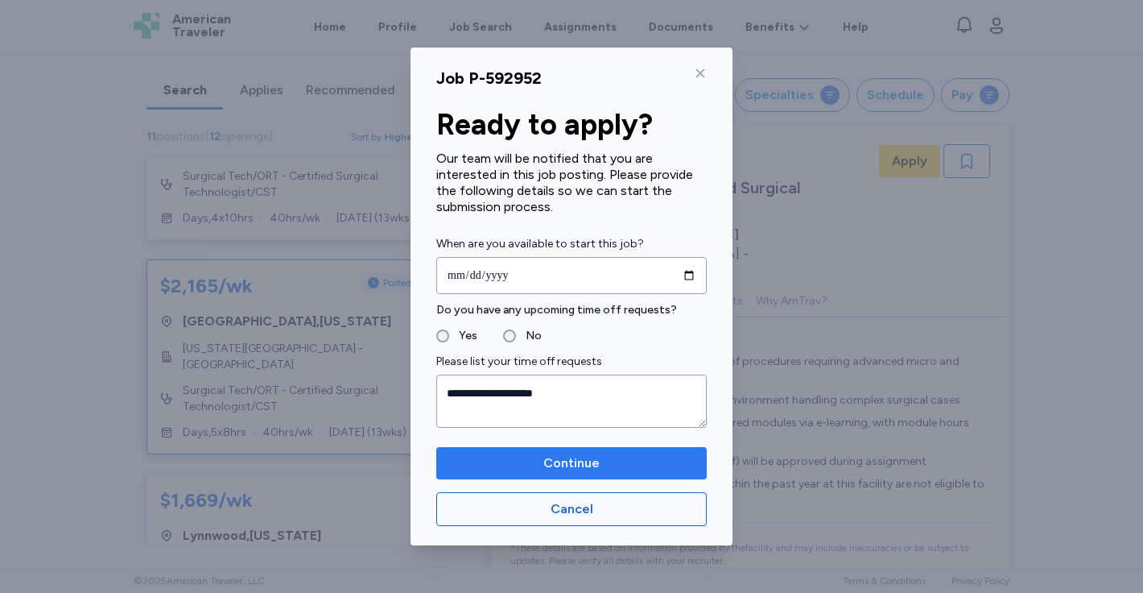
click at [569, 460] on span "Continue" at bounding box center [571, 462] width 56 height 19
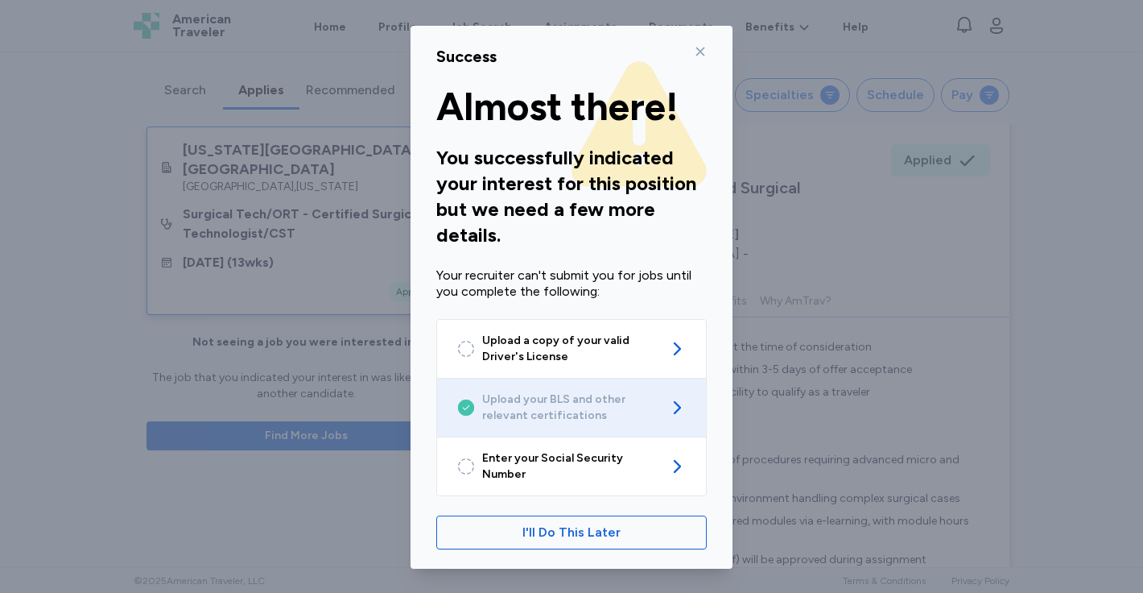
click at [630, 413] on span "Upload your BLS and other relevant certifications" at bounding box center [571, 407] width 179 height 32
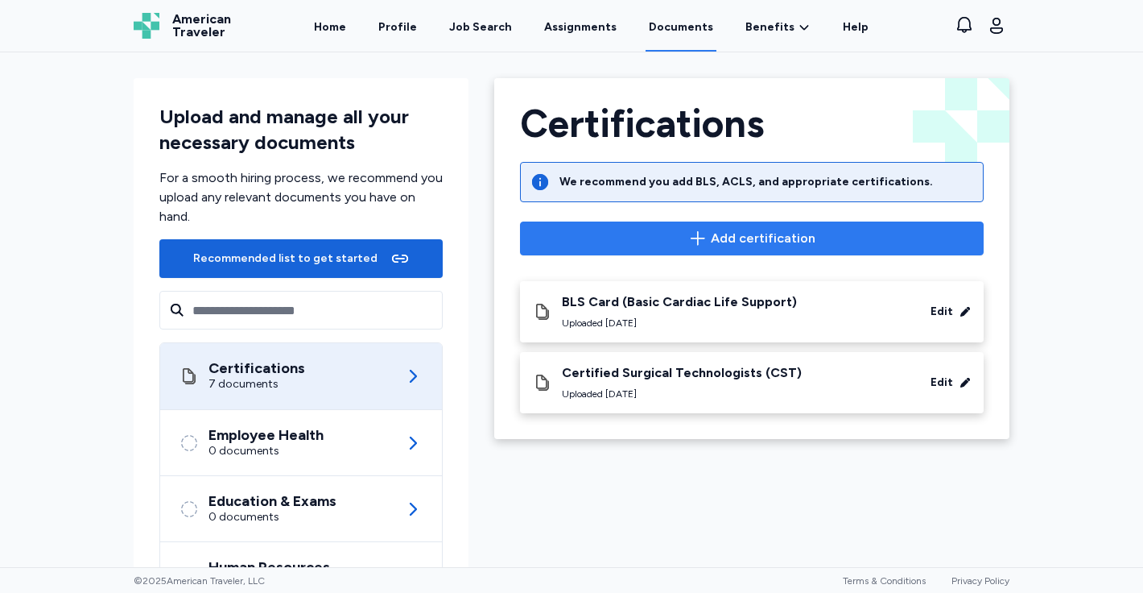
click at [702, 234] on icon "button" at bounding box center [697, 238] width 19 height 19
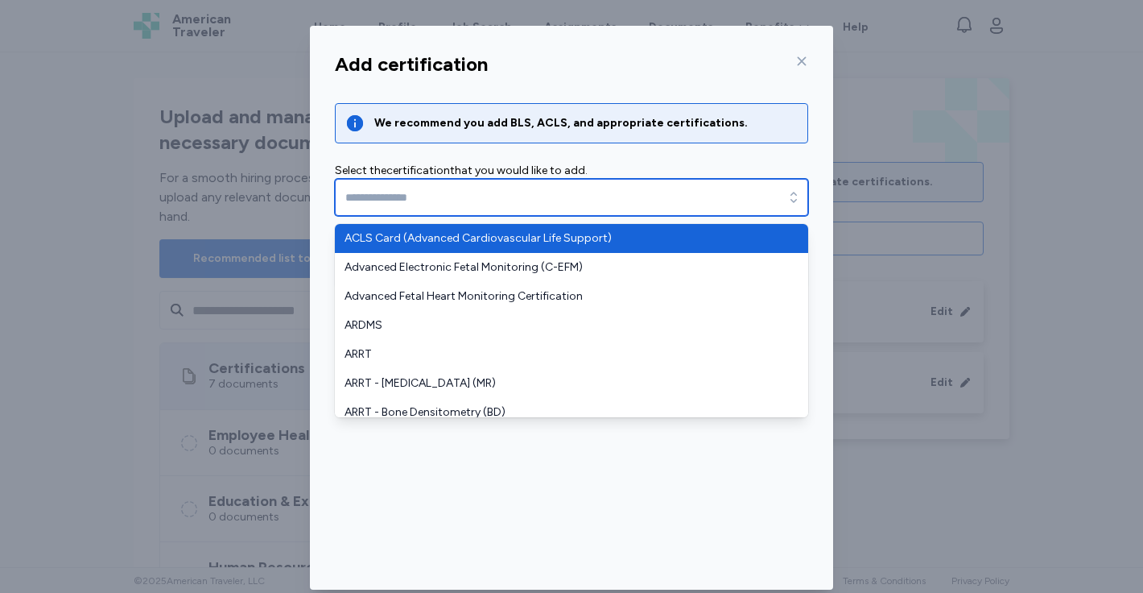
click at [527, 198] on input "text" at bounding box center [571, 197] width 473 height 37
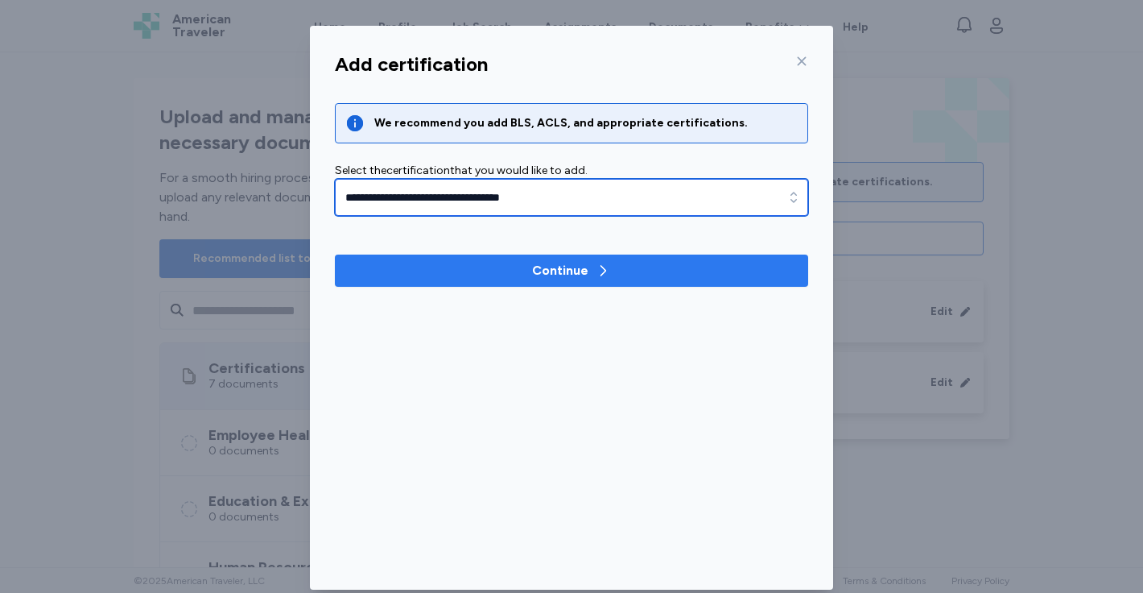
type input "**********"
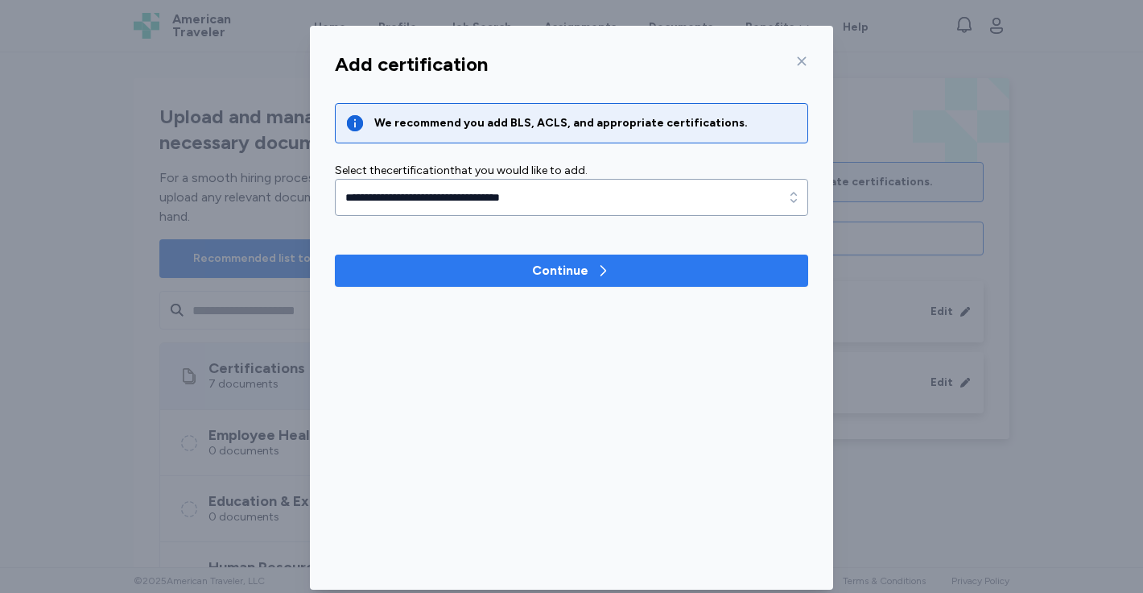
click at [514, 266] on span "Continue" at bounding box center [572, 270] width 448 height 19
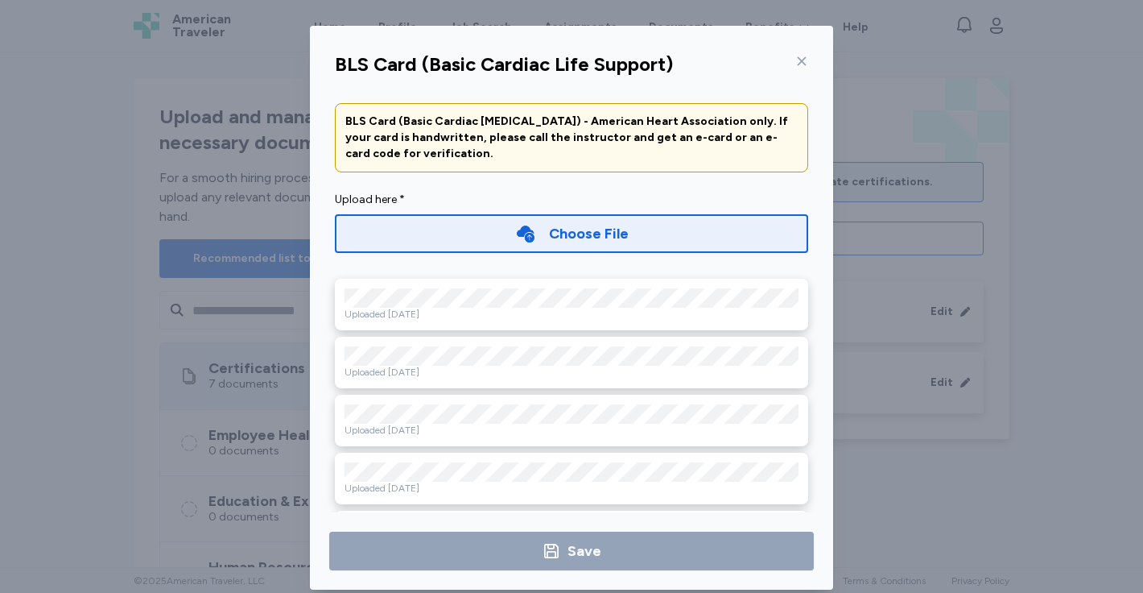
click at [535, 230] on icon at bounding box center [525, 233] width 21 height 21
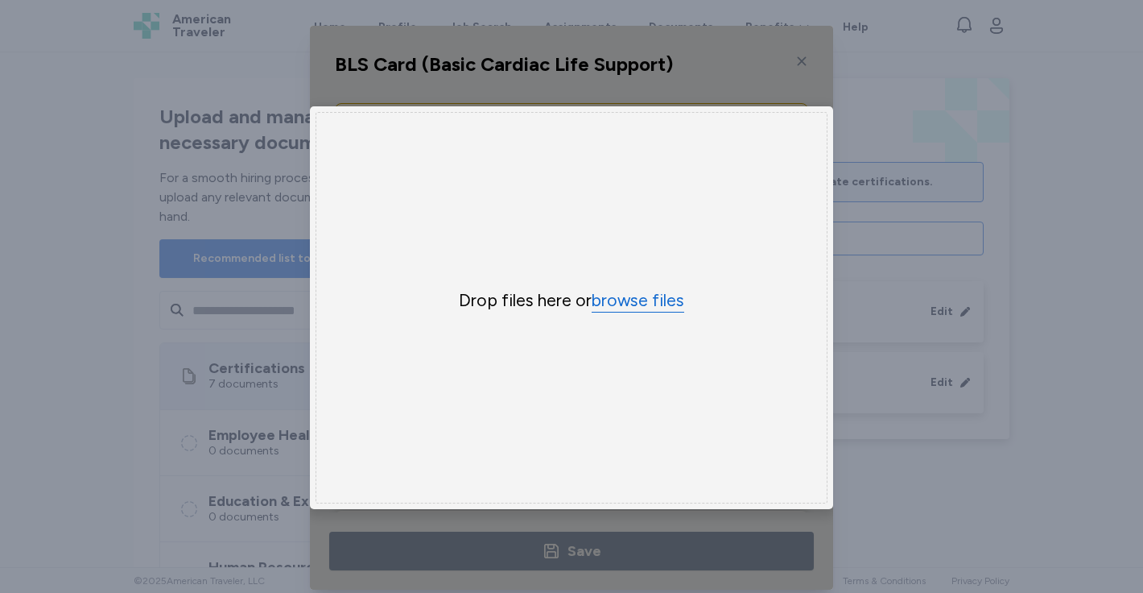
click at [612, 298] on button "browse files" at bounding box center [638, 300] width 93 height 23
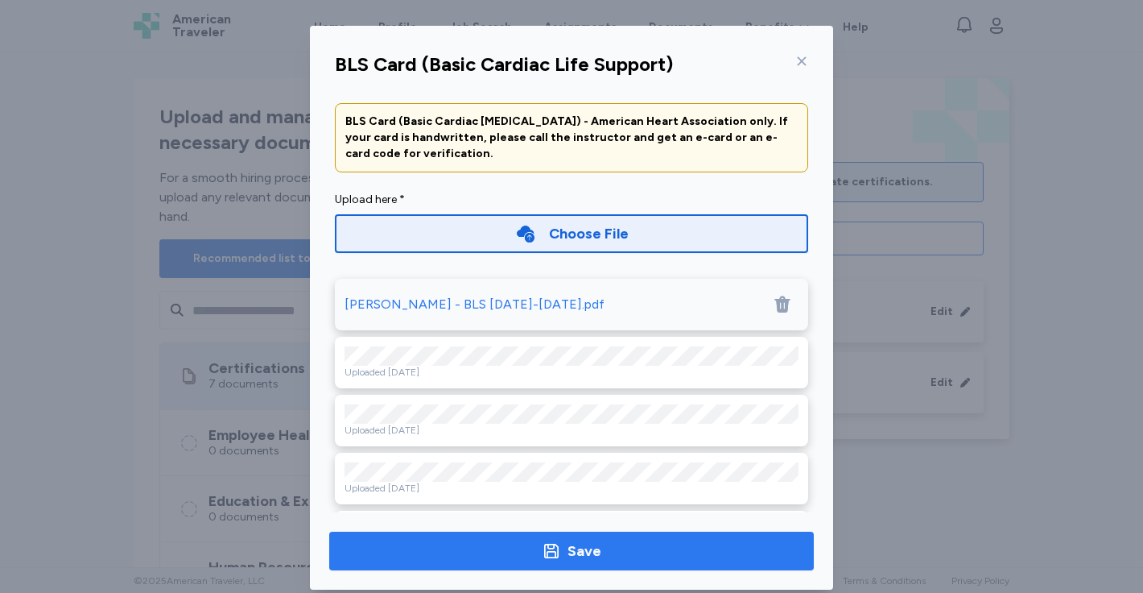
click at [747, 540] on span "Save" at bounding box center [571, 550] width 459 height 23
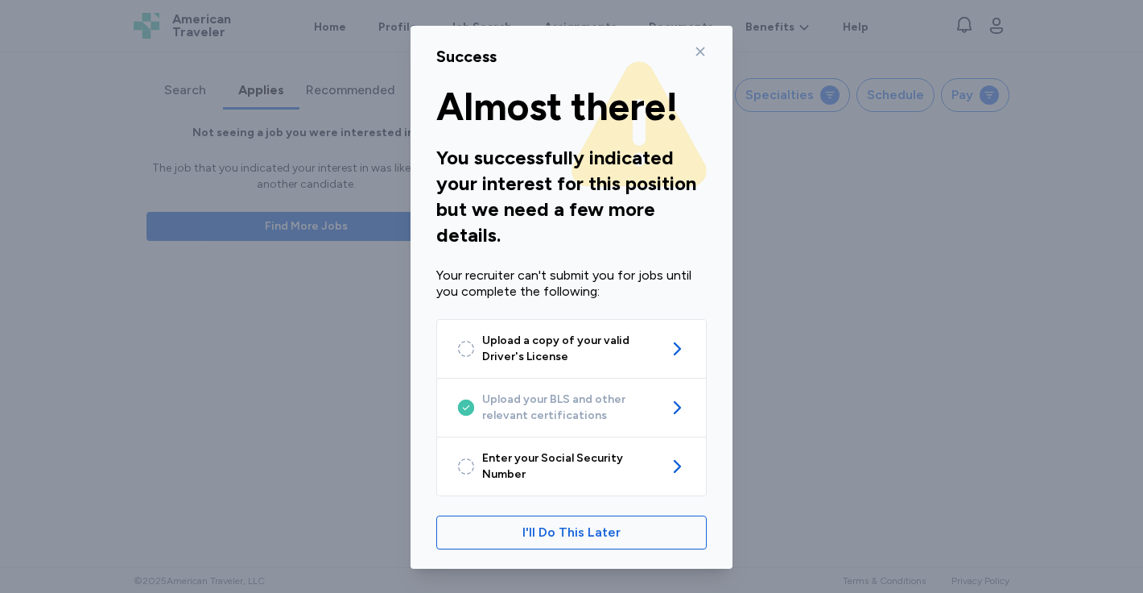
click at [698, 58] on icon at bounding box center [700, 51] width 13 height 13
